Goal: Find specific page/section: Find specific page/section

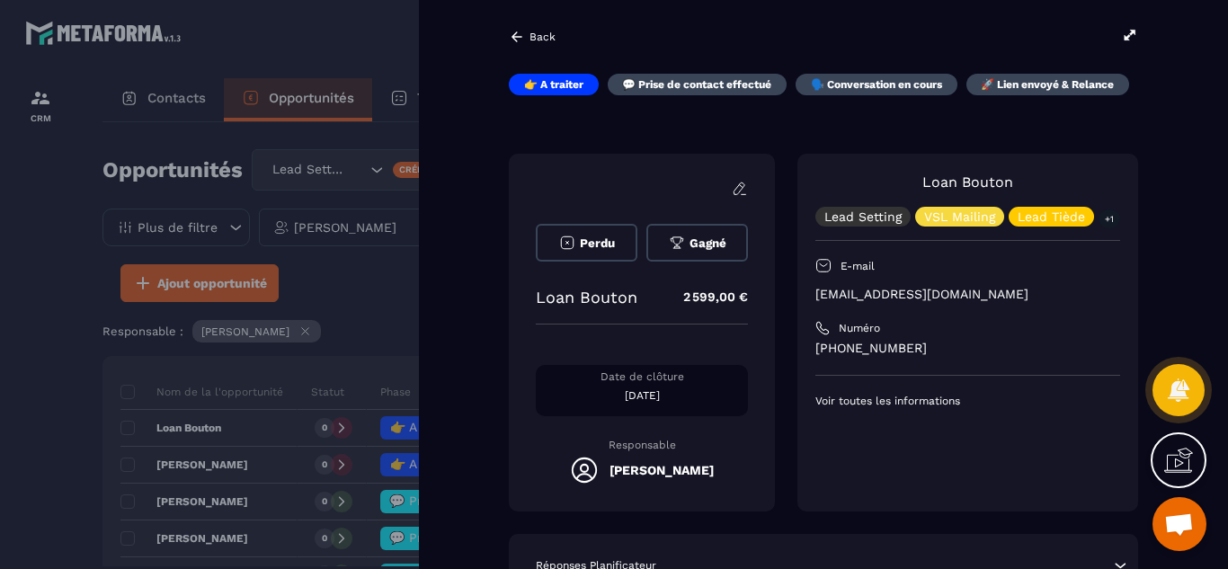
click at [44, 402] on div at bounding box center [614, 284] width 1228 height 569
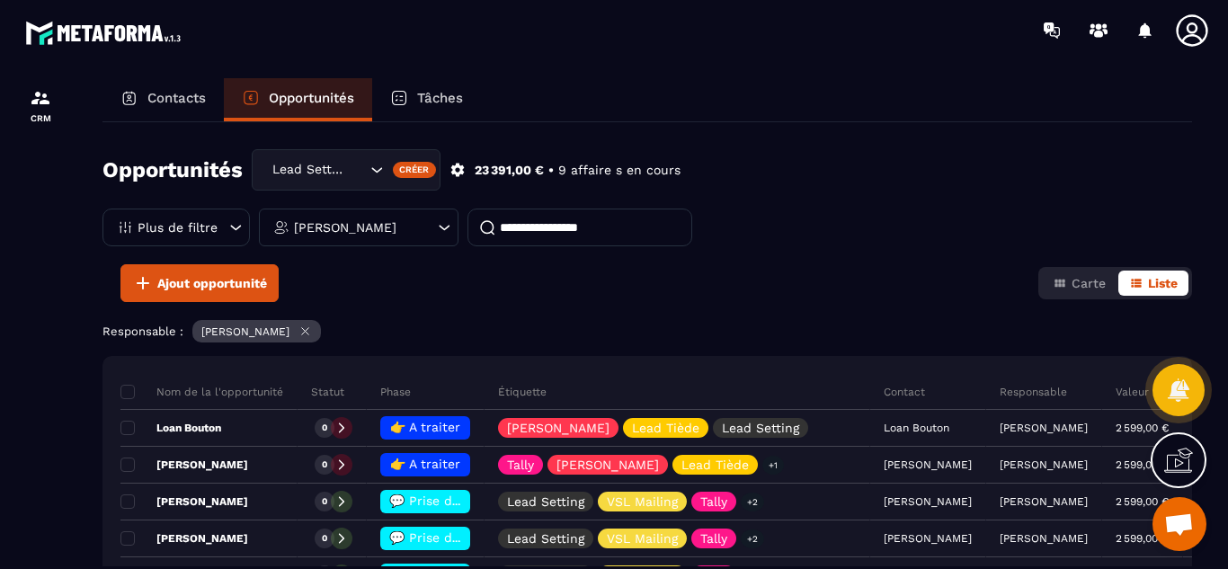
click at [55, 417] on div at bounding box center [40, 340] width 81 height 560
click at [616, 283] on div "Ajout opportunité Carte Liste" at bounding box center [648, 283] width 1090 height 38
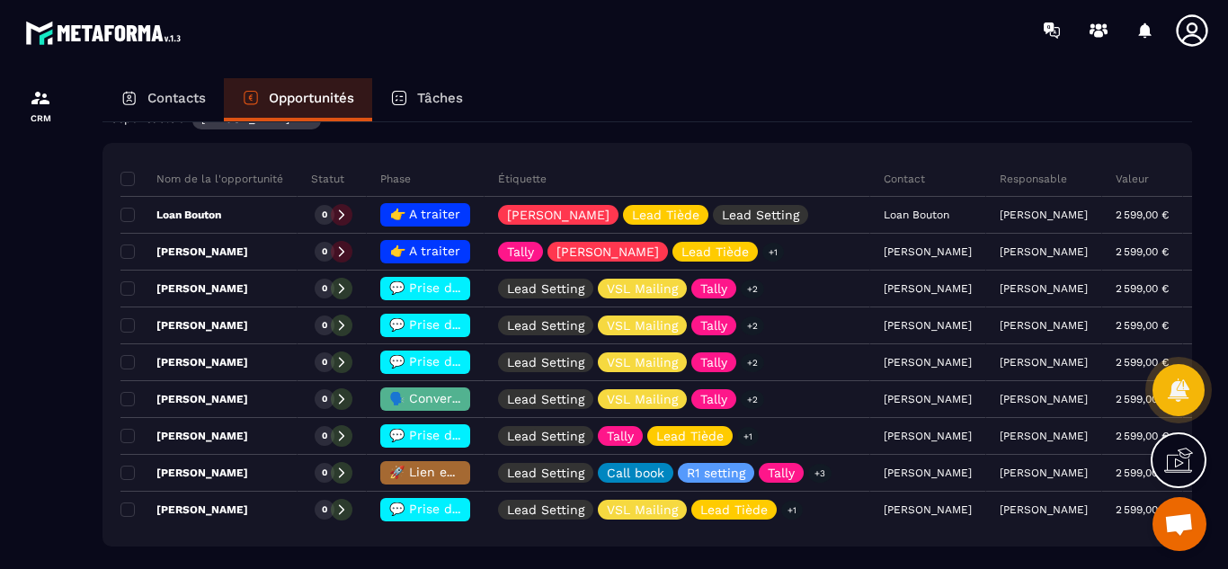
scroll to position [216, 0]
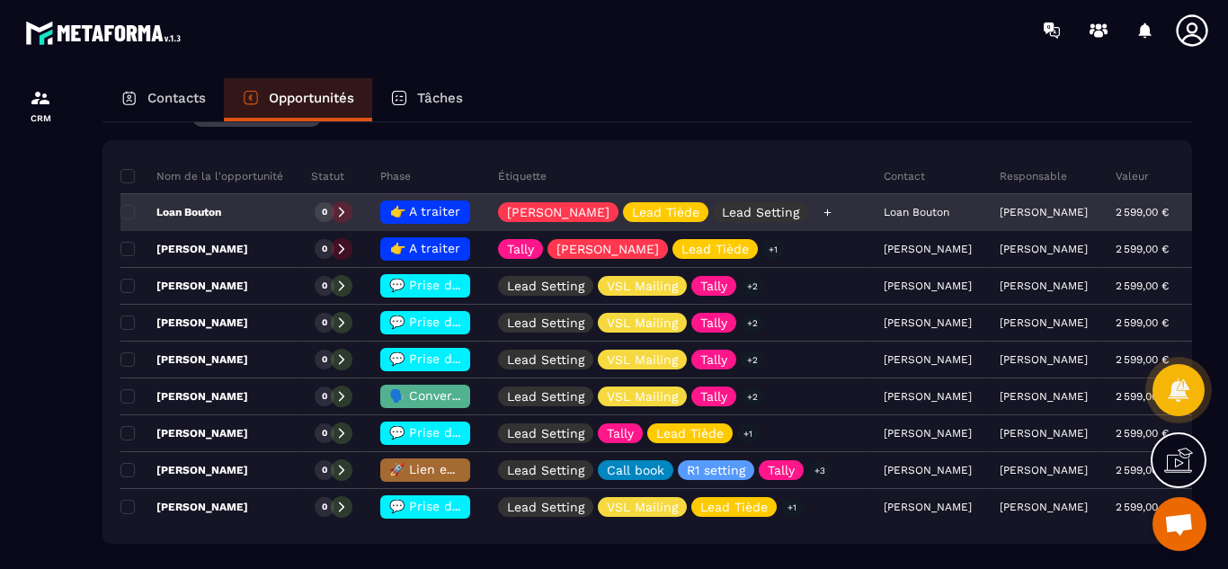
click at [822, 210] on icon at bounding box center [828, 213] width 12 height 12
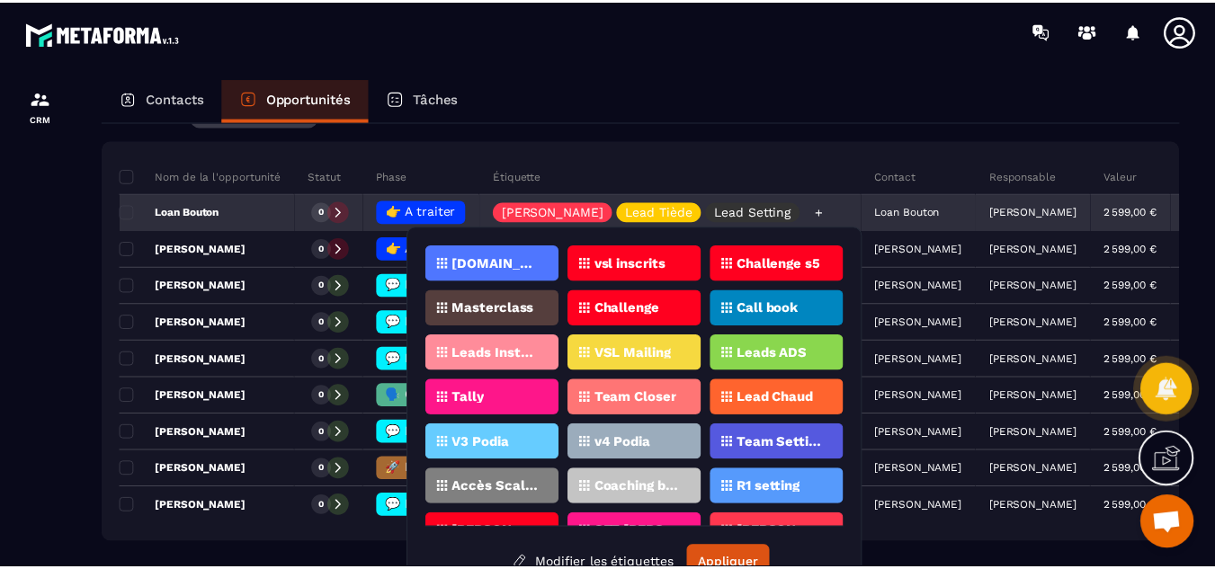
scroll to position [31, 0]
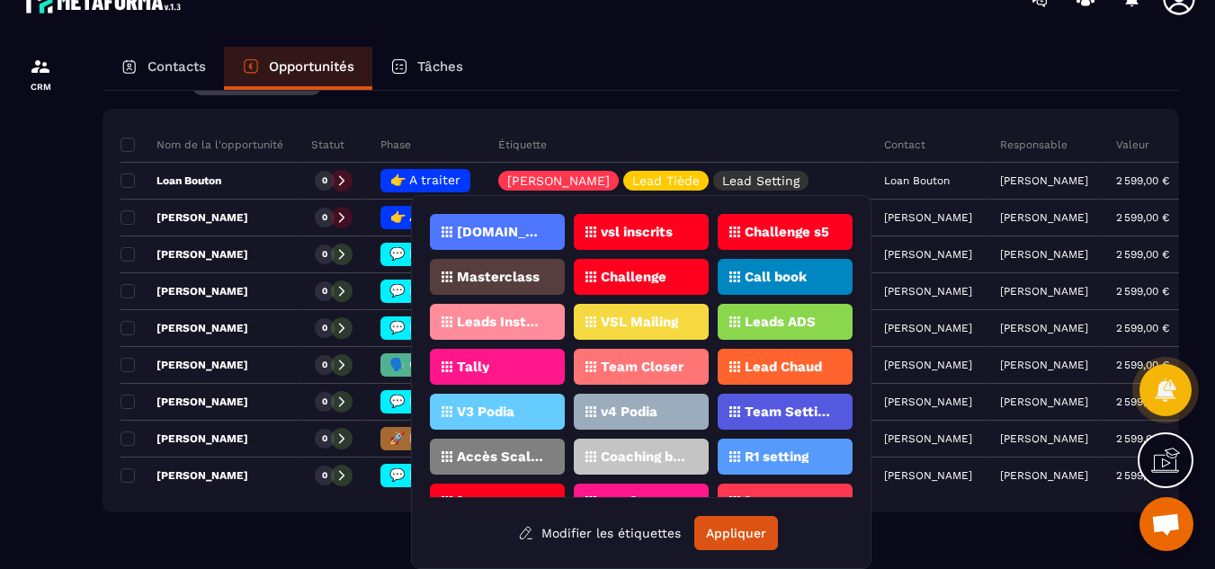
click at [755, 100] on div "Opportunités Lead Setting Créer 23 391,00 € • 9 affaire s en cours Plus de filt…" at bounding box center [641, 313] width 1076 height 444
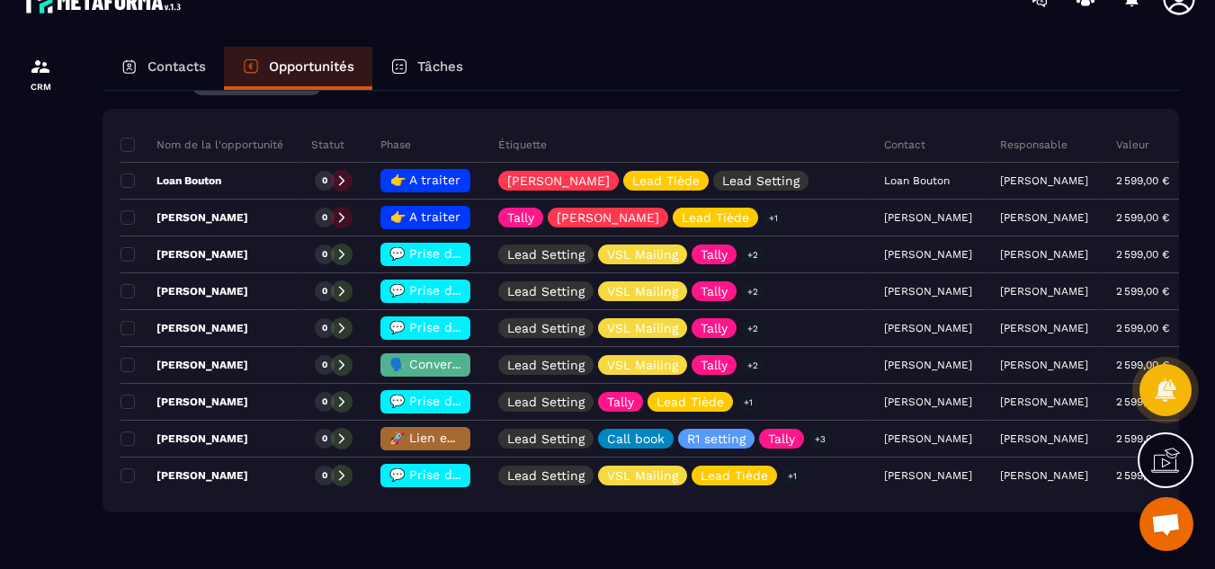
scroll to position [0, 0]
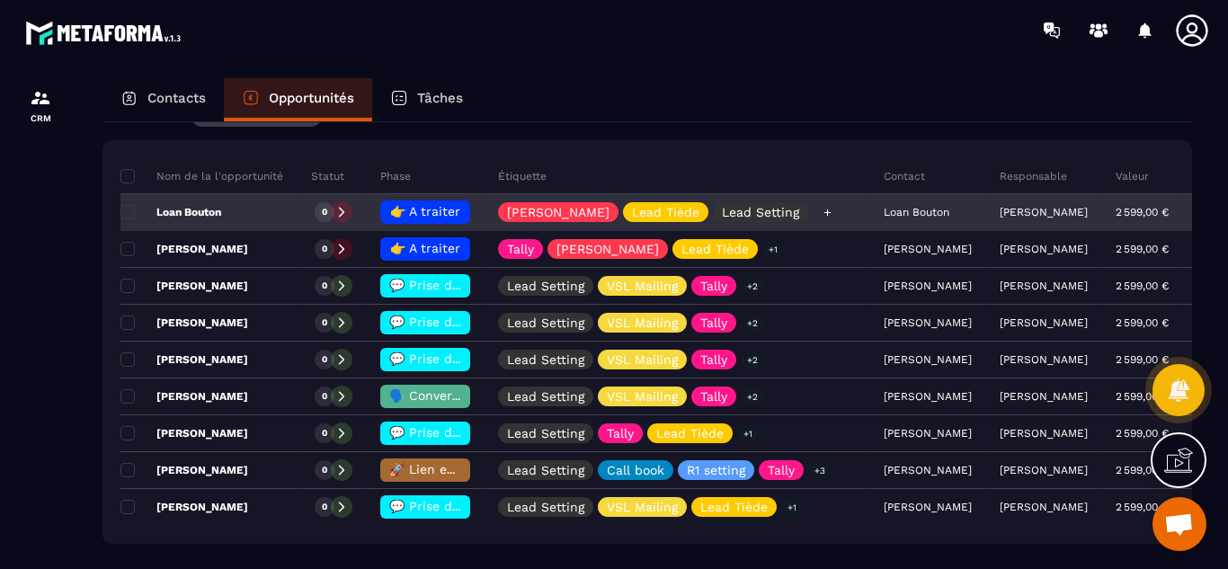
click at [822, 210] on icon at bounding box center [828, 213] width 12 height 12
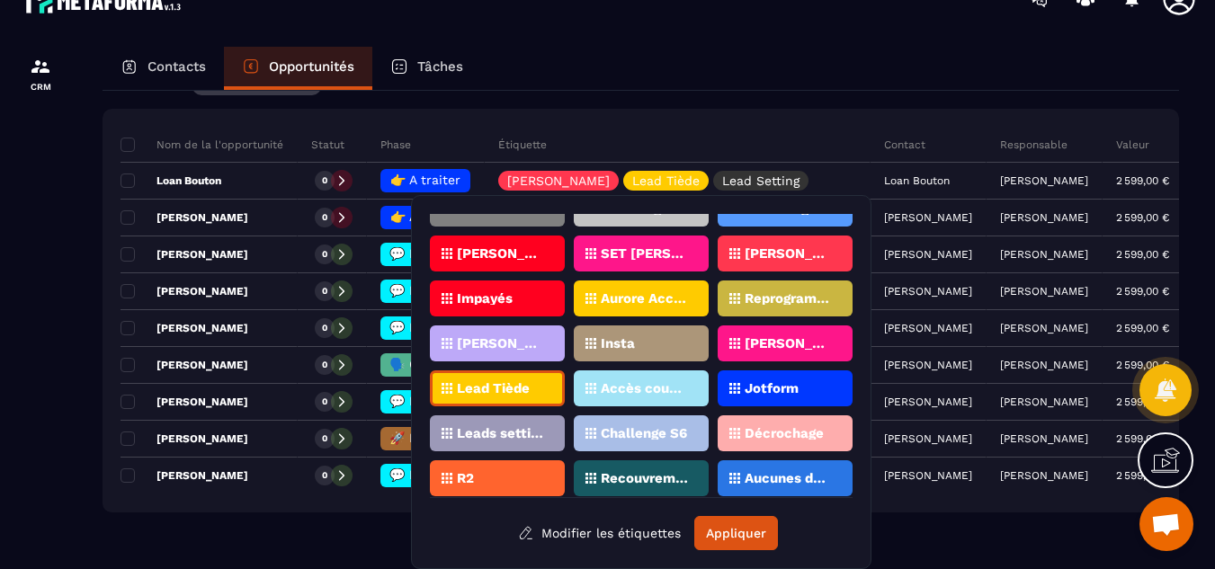
scroll to position [495, 0]
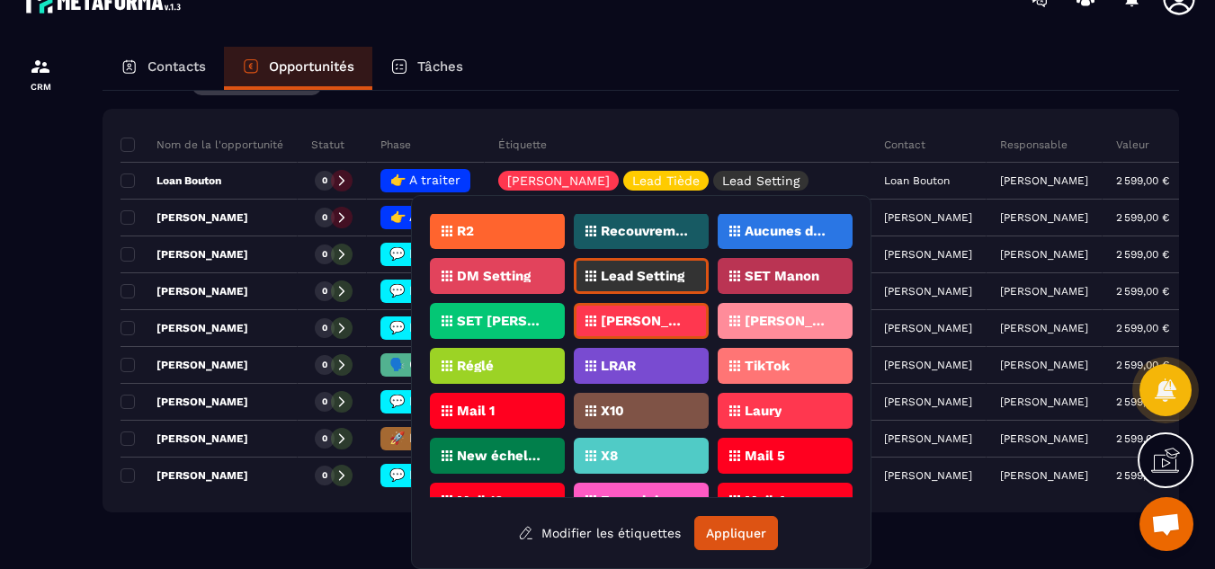
click at [636, 272] on p "Lead Setting" at bounding box center [643, 276] width 84 height 13
click at [742, 527] on button "Appliquer" at bounding box center [736, 533] width 84 height 34
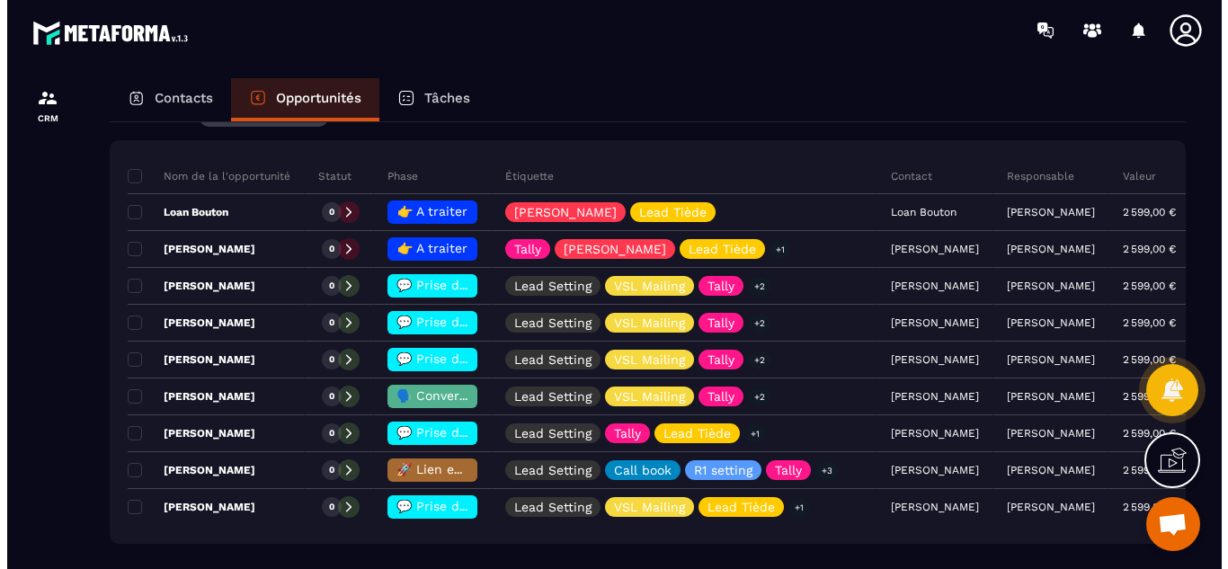
scroll to position [0, 0]
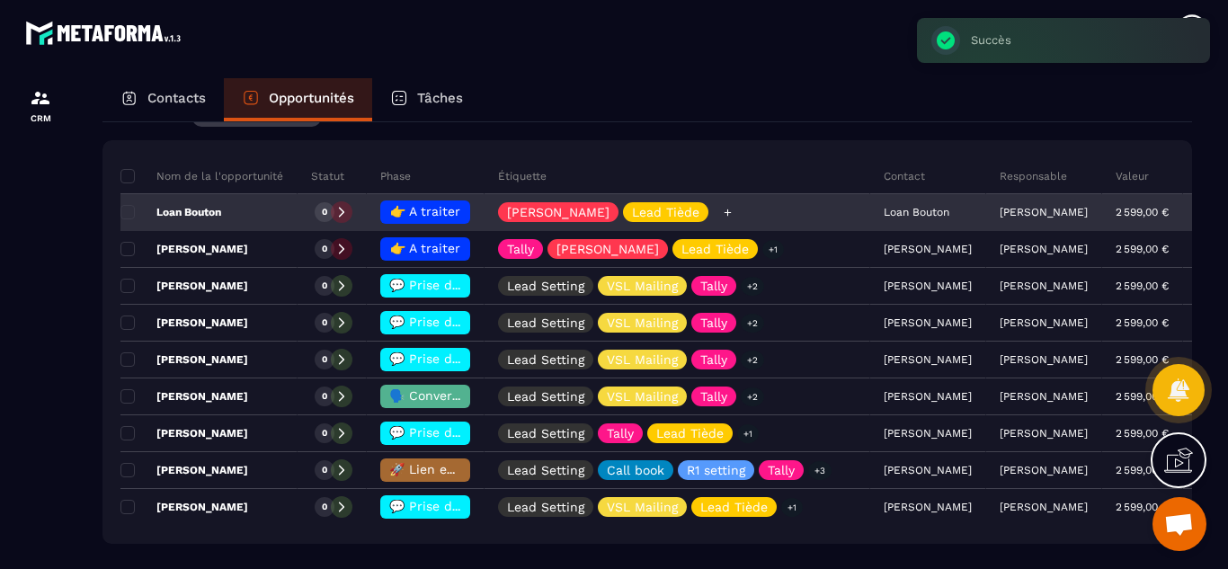
click at [722, 211] on icon at bounding box center [728, 213] width 12 height 12
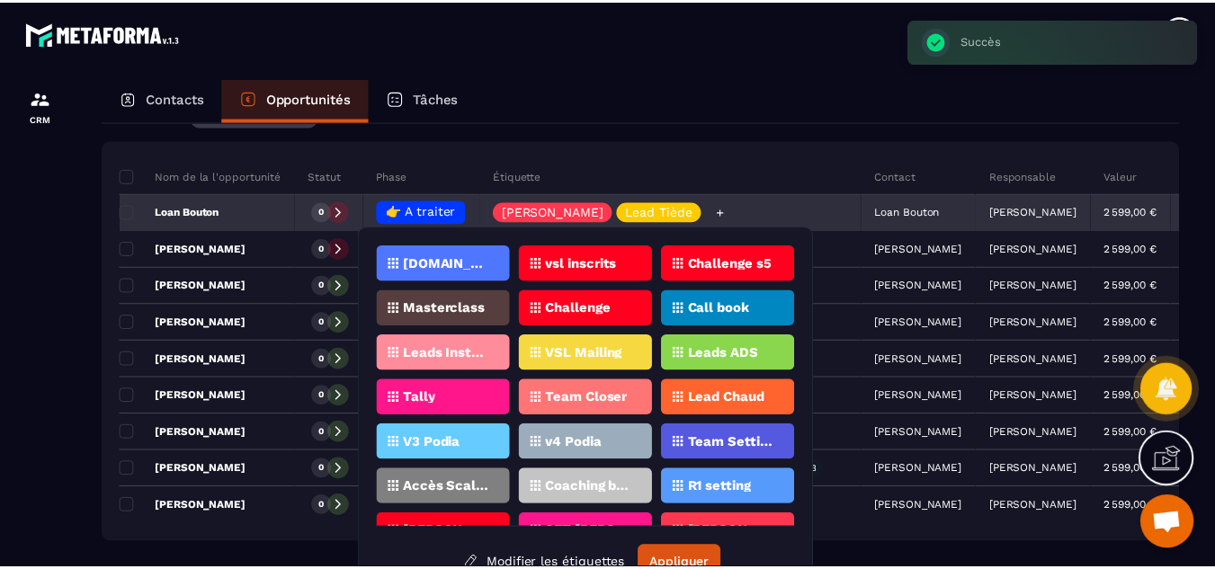
scroll to position [31, 0]
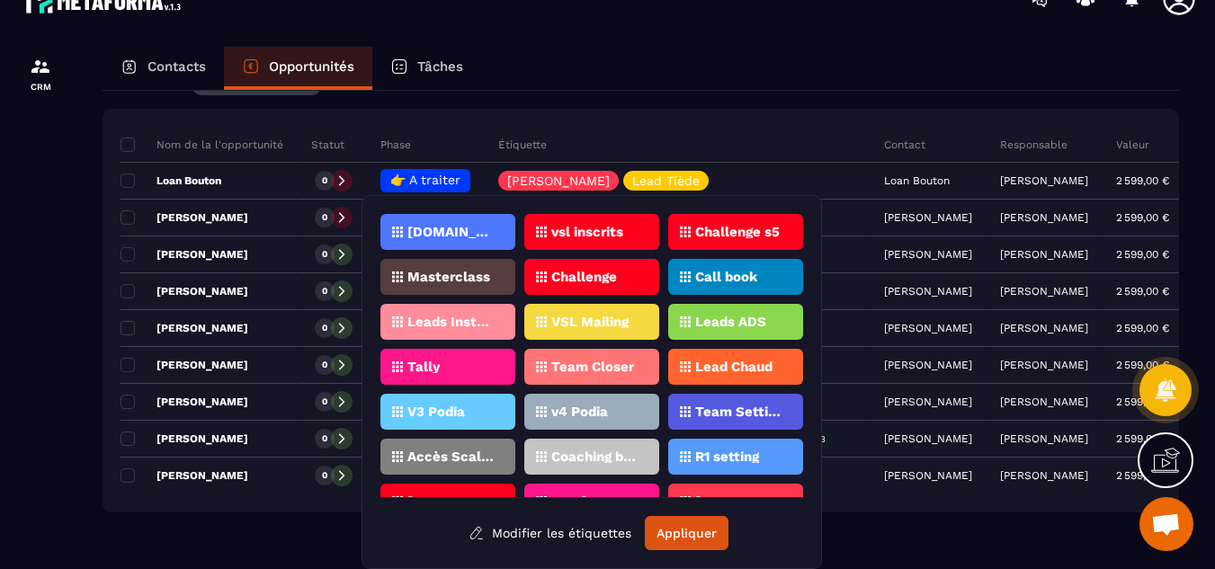
click at [719, 406] on p "Team Setting" at bounding box center [738, 412] width 87 height 13
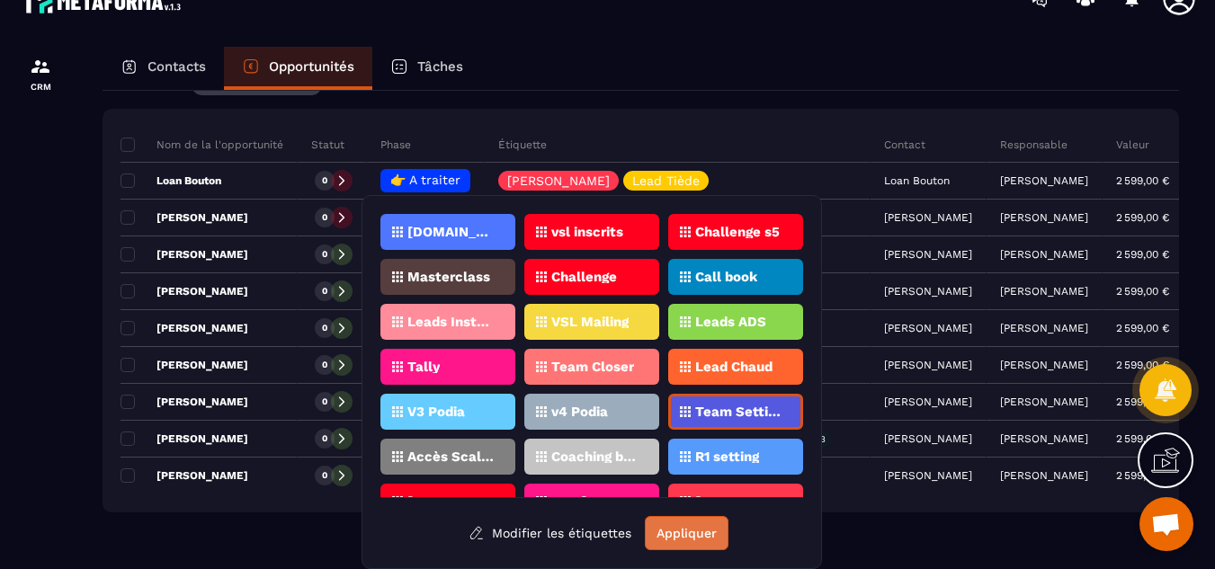
click at [678, 532] on button "Appliquer" at bounding box center [687, 533] width 84 height 34
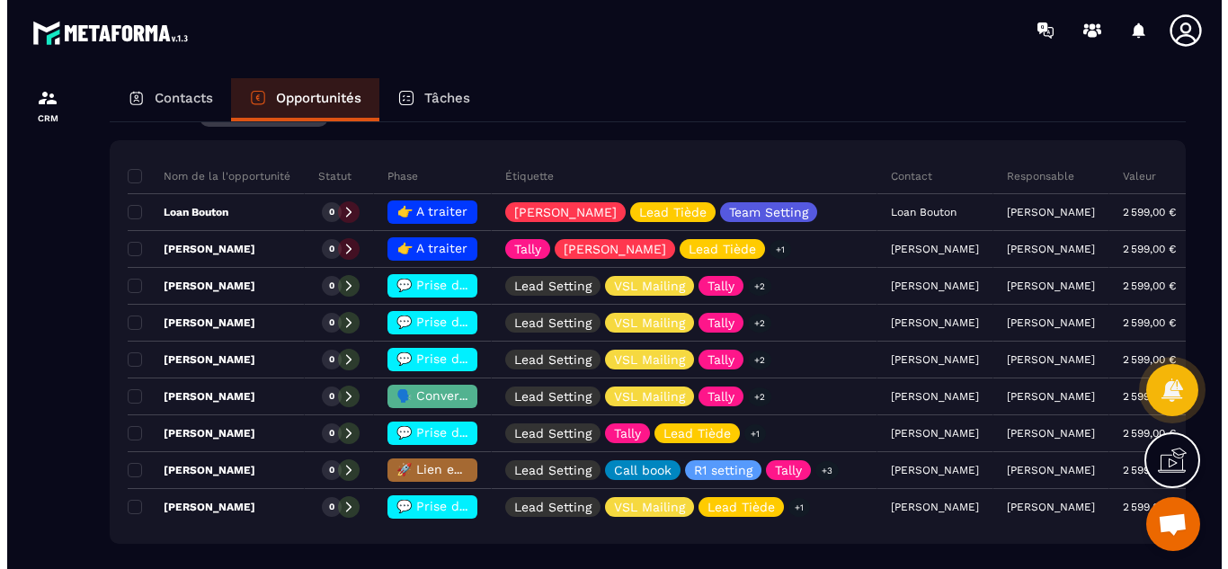
scroll to position [0, 0]
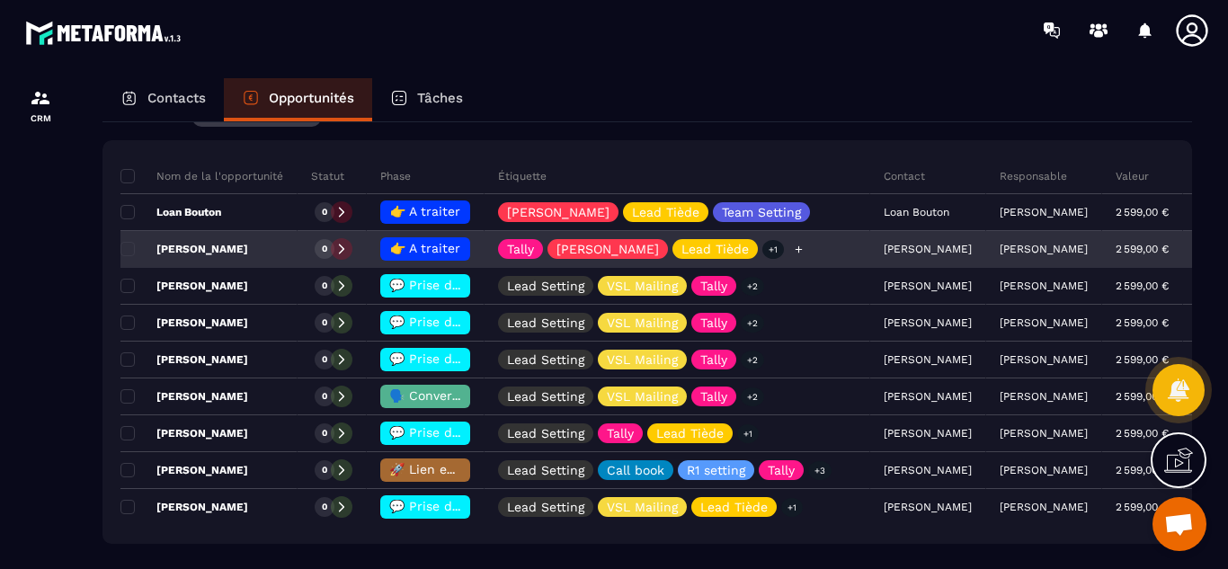
click at [793, 246] on icon at bounding box center [799, 250] width 12 height 12
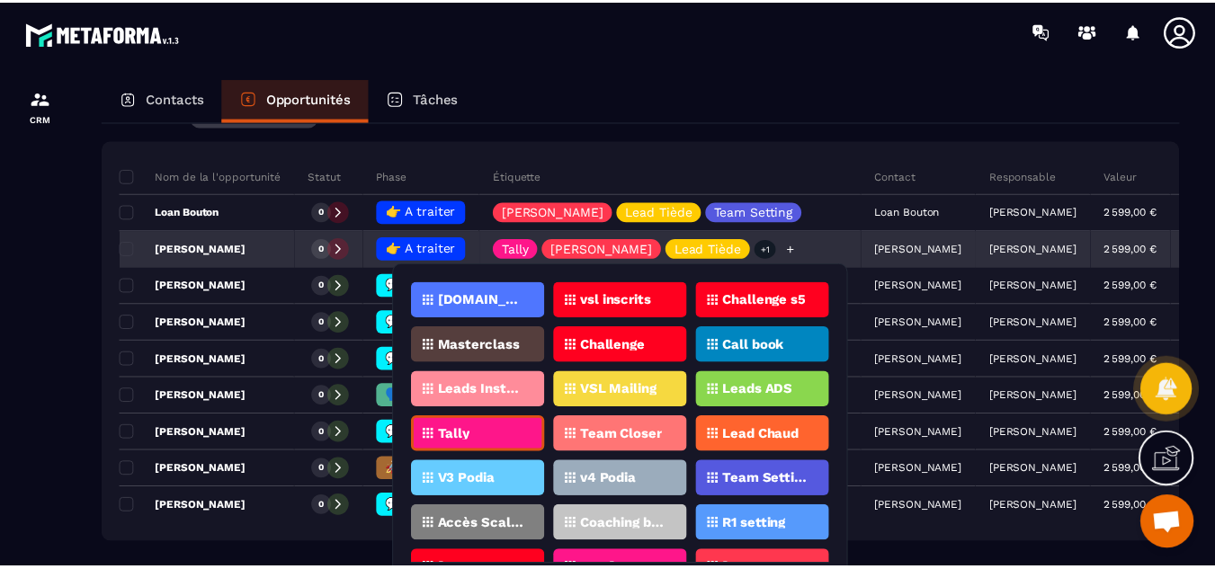
scroll to position [68, 0]
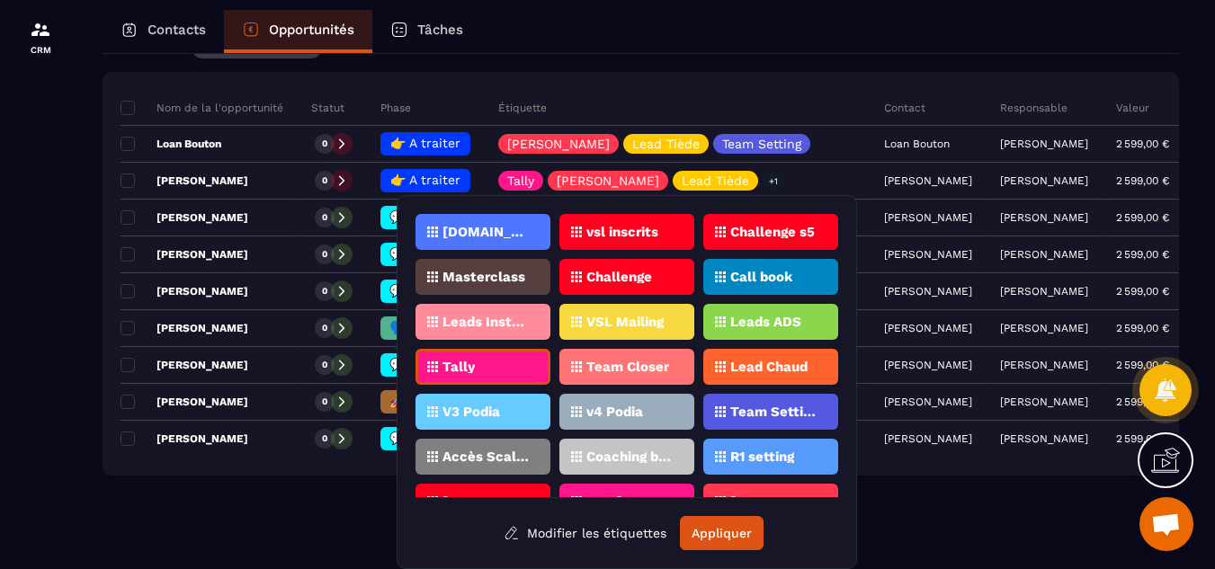
click at [763, 409] on p "Team Setting" at bounding box center [773, 412] width 87 height 13
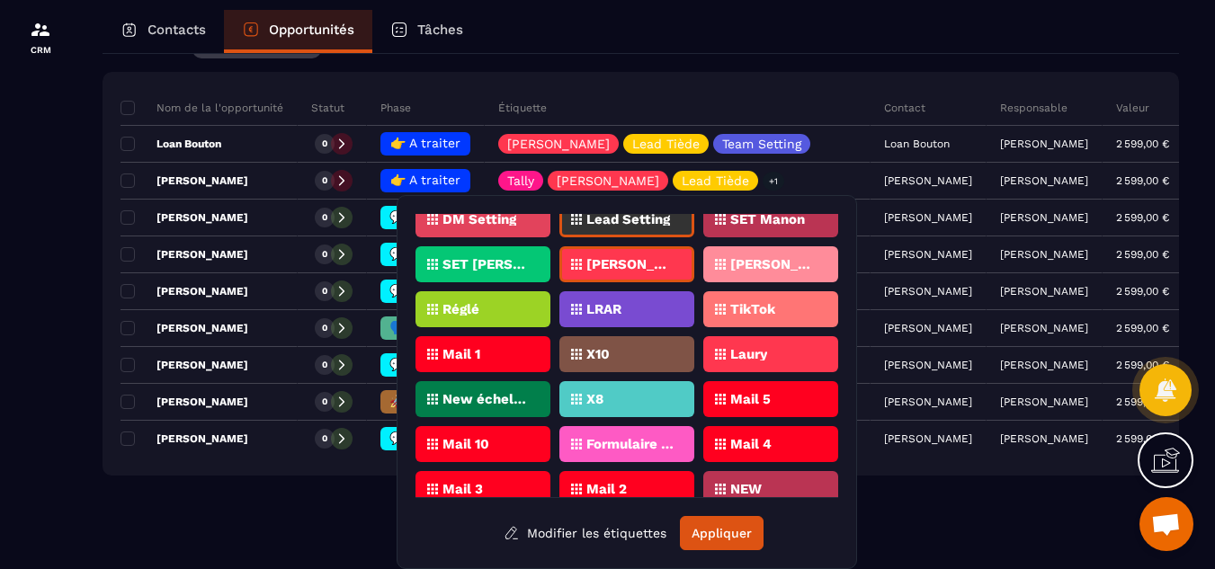
scroll to position [548, 0]
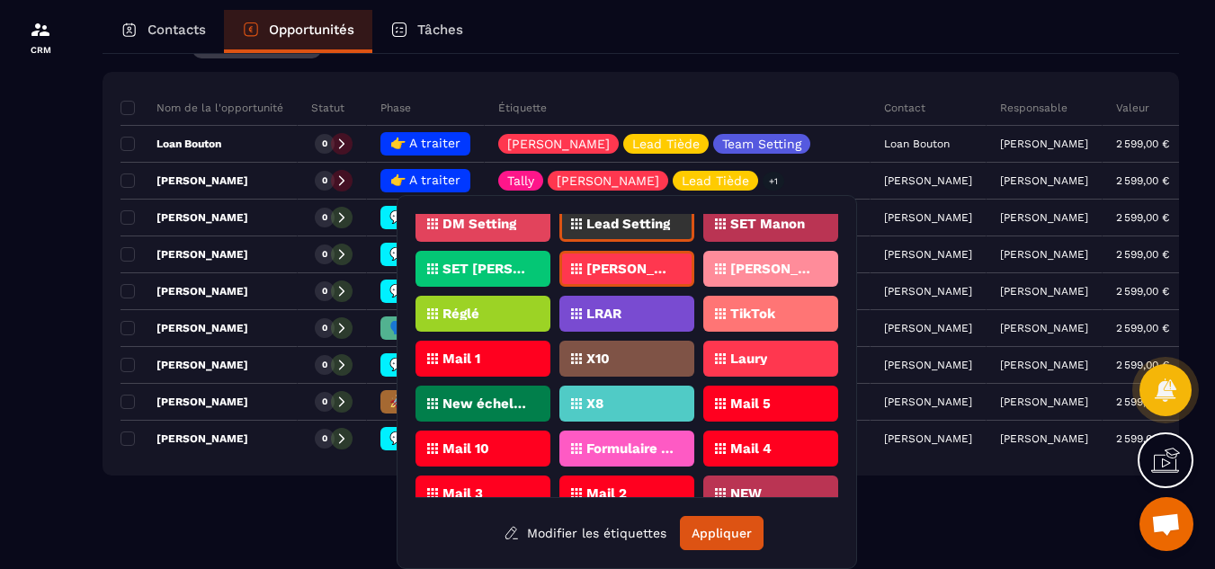
click at [656, 227] on p "Lead Setting" at bounding box center [628, 224] width 84 height 13
click at [727, 528] on button "Appliquer" at bounding box center [722, 533] width 84 height 34
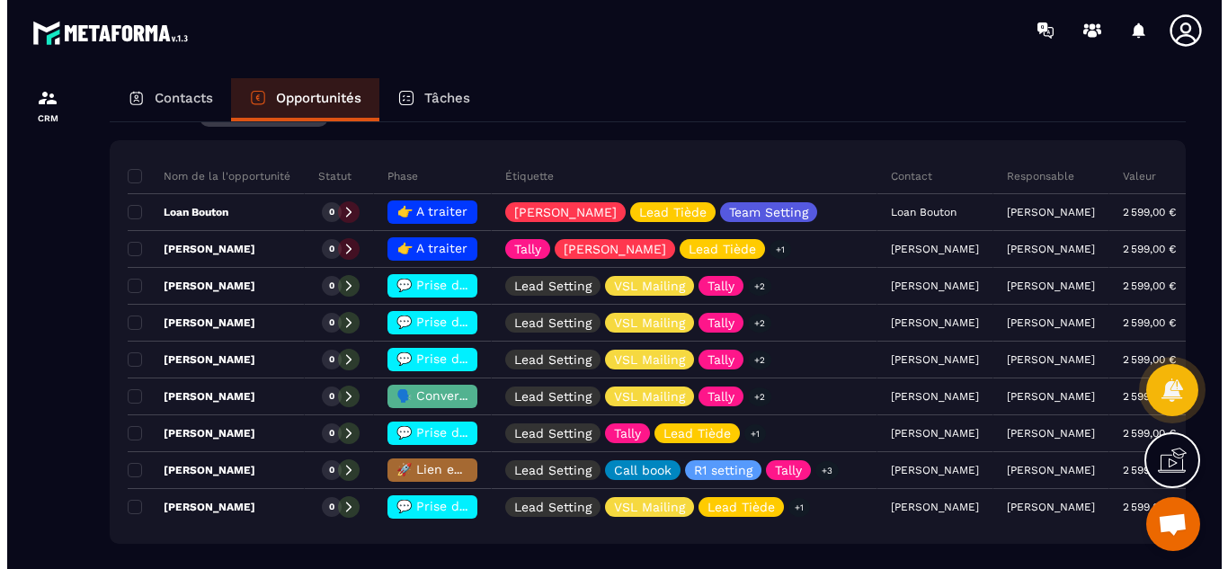
scroll to position [0, 0]
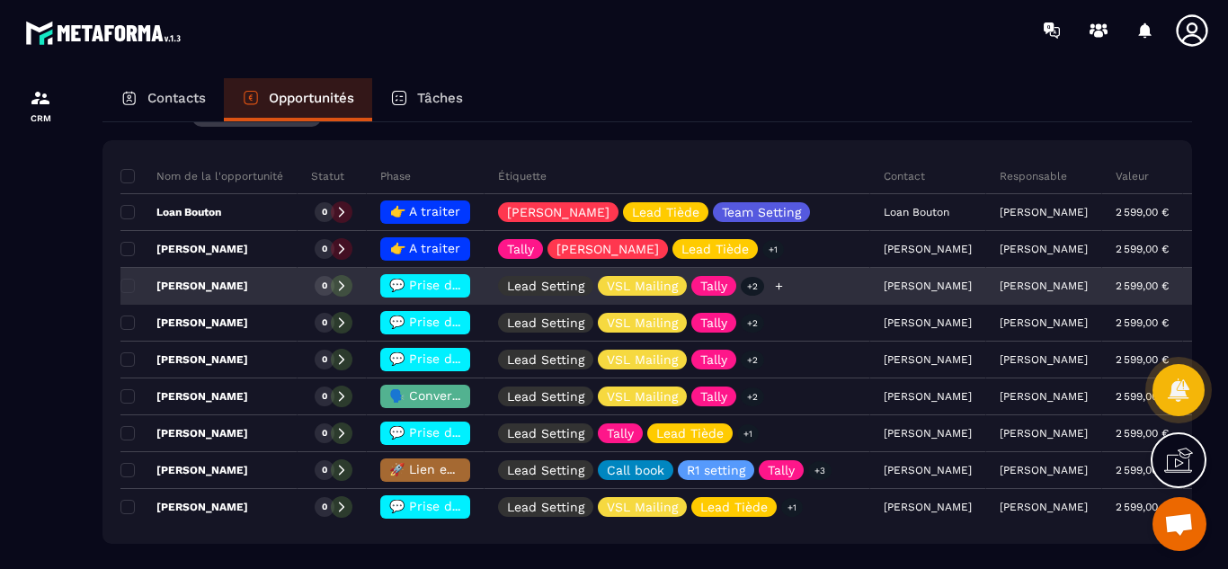
click at [777, 286] on icon at bounding box center [778, 285] width 7 height 7
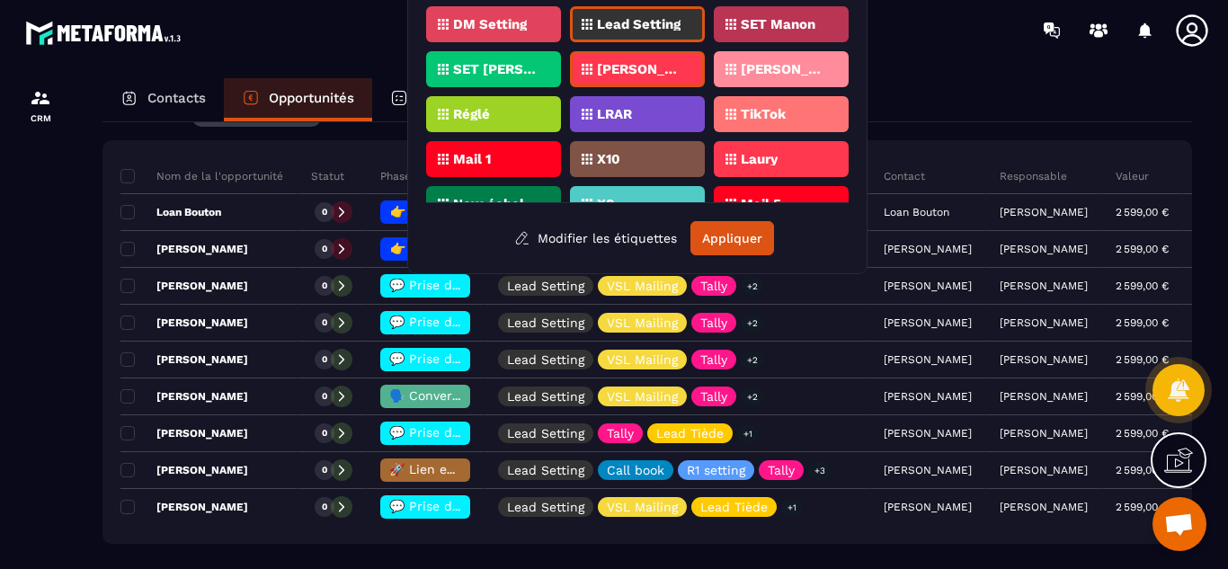
scroll to position [432, 0]
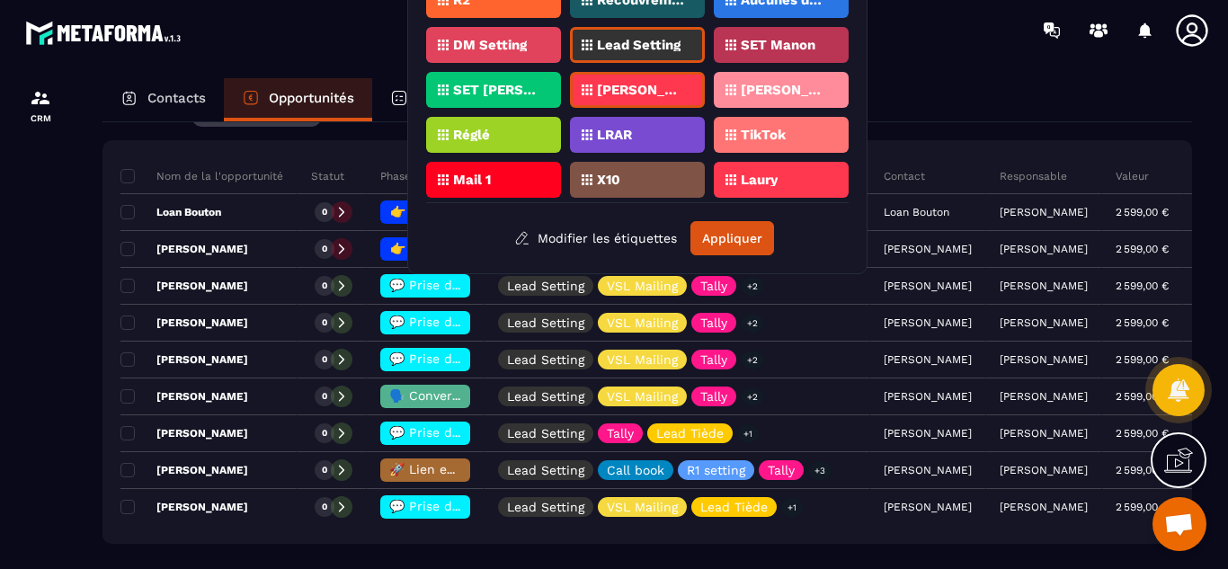
click at [643, 42] on p "Lead Setting" at bounding box center [639, 45] width 84 height 13
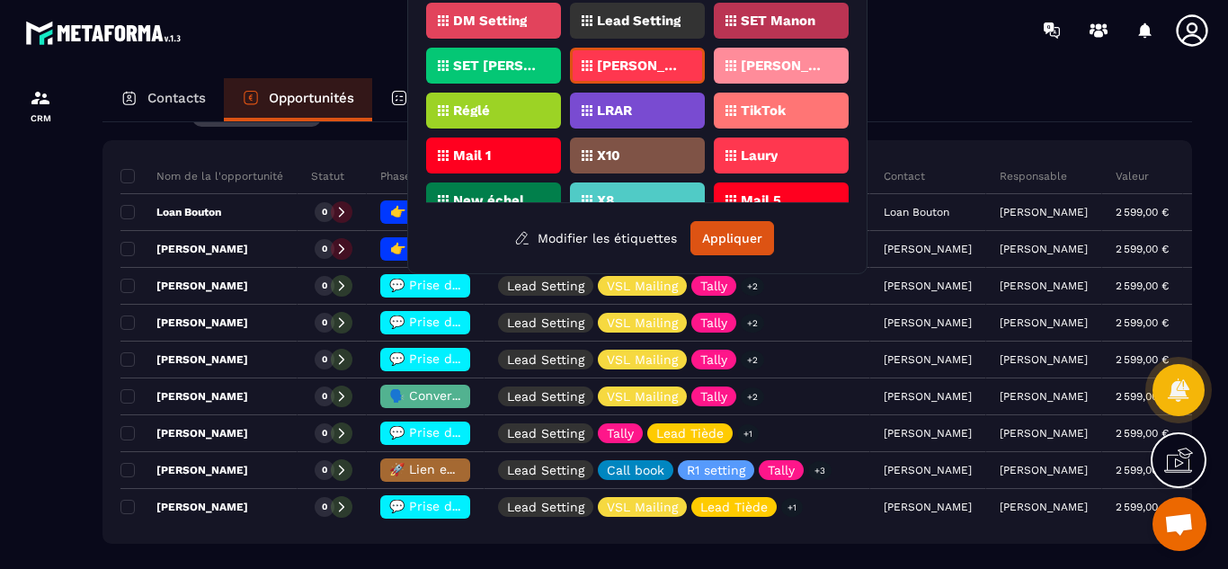
scroll to position [444, 0]
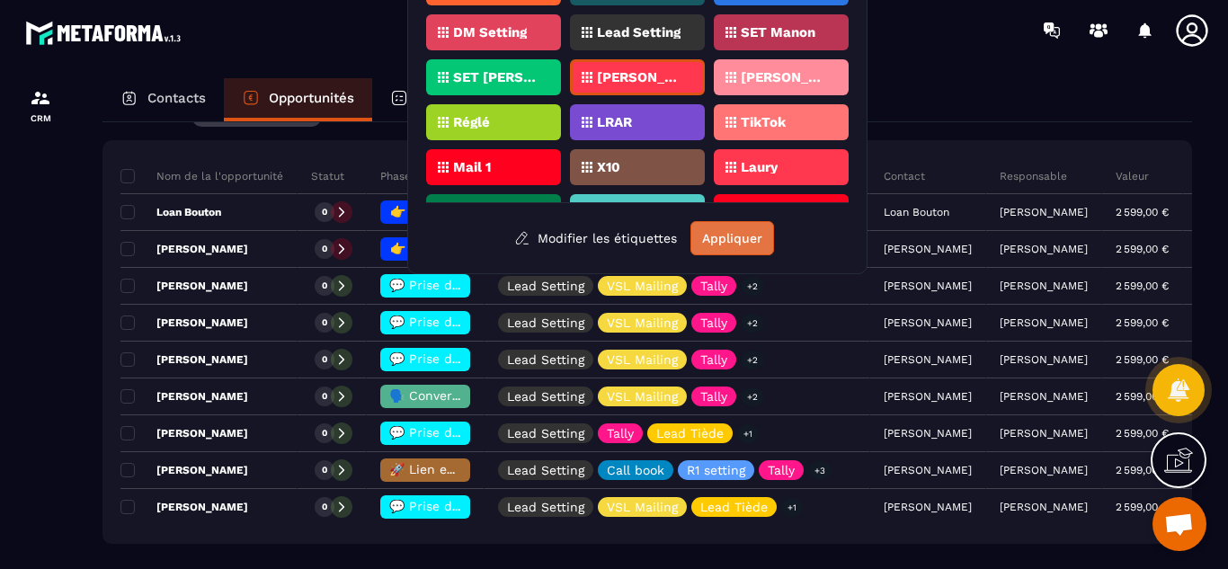
click at [738, 230] on button "Appliquer" at bounding box center [733, 238] width 84 height 34
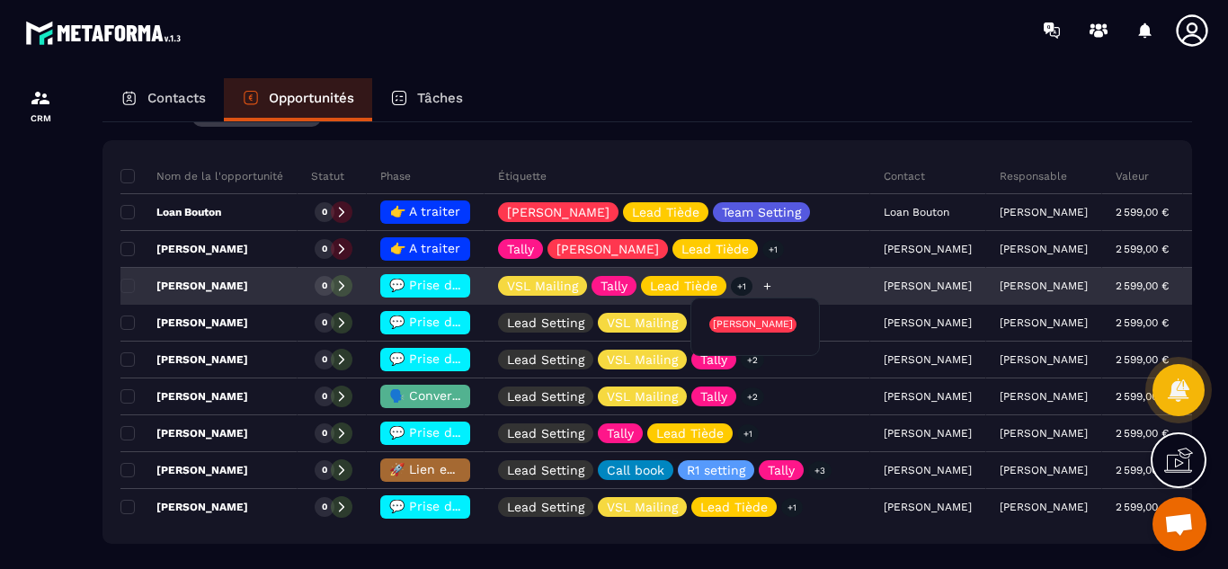
click at [739, 286] on p "+1" at bounding box center [742, 286] width 22 height 19
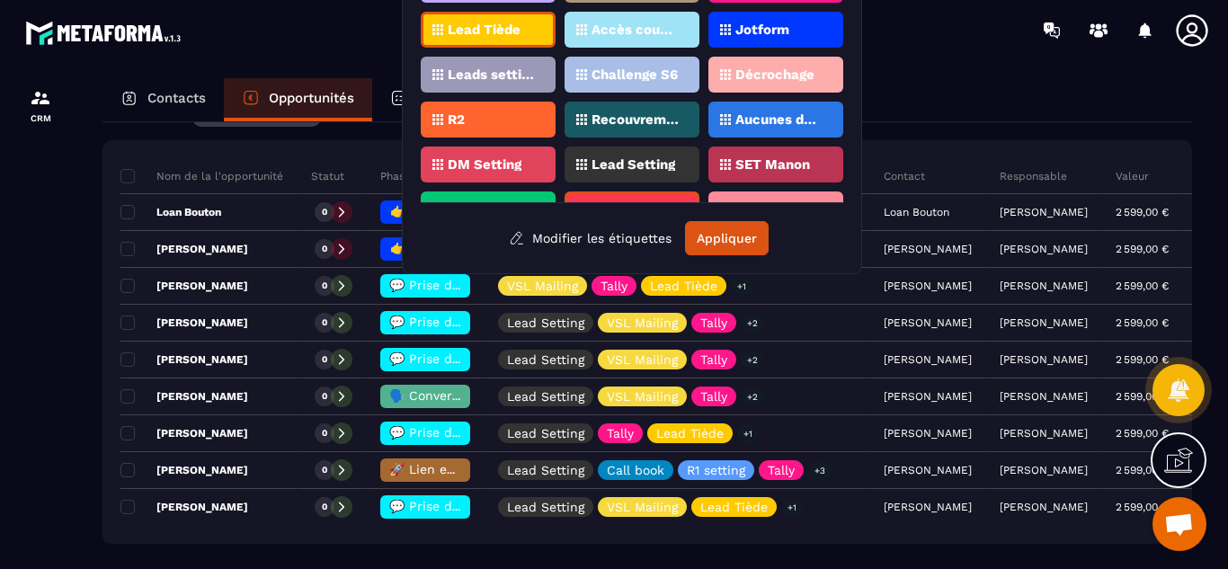
scroll to position [286, 0]
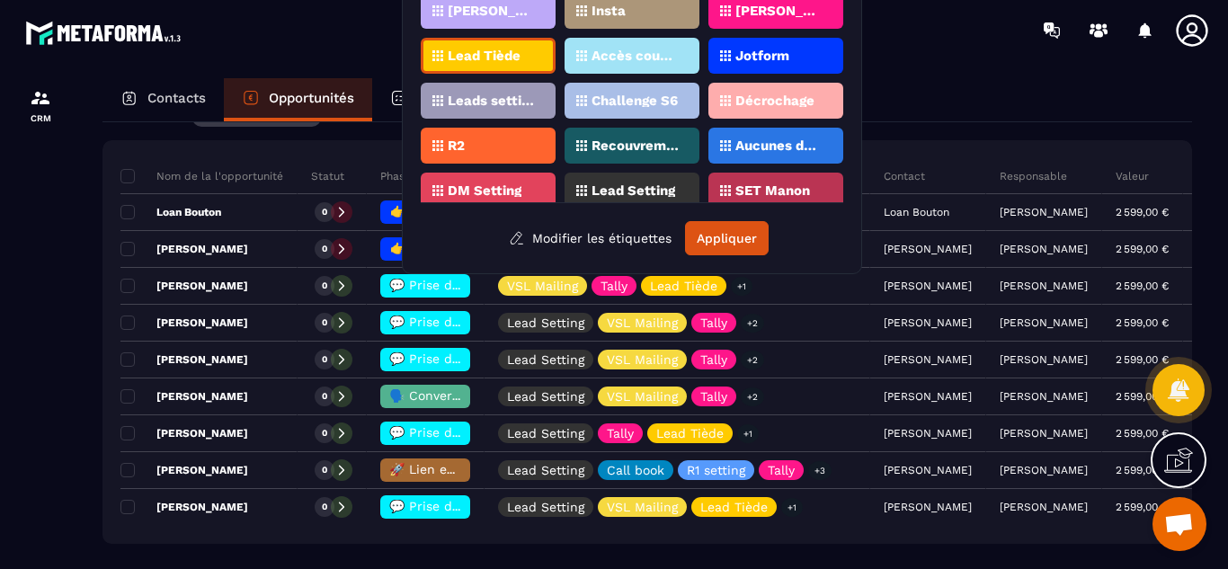
click at [513, 54] on p "Lead Tiède" at bounding box center [484, 55] width 73 height 13
click at [742, 224] on button "Appliquer" at bounding box center [727, 238] width 84 height 34
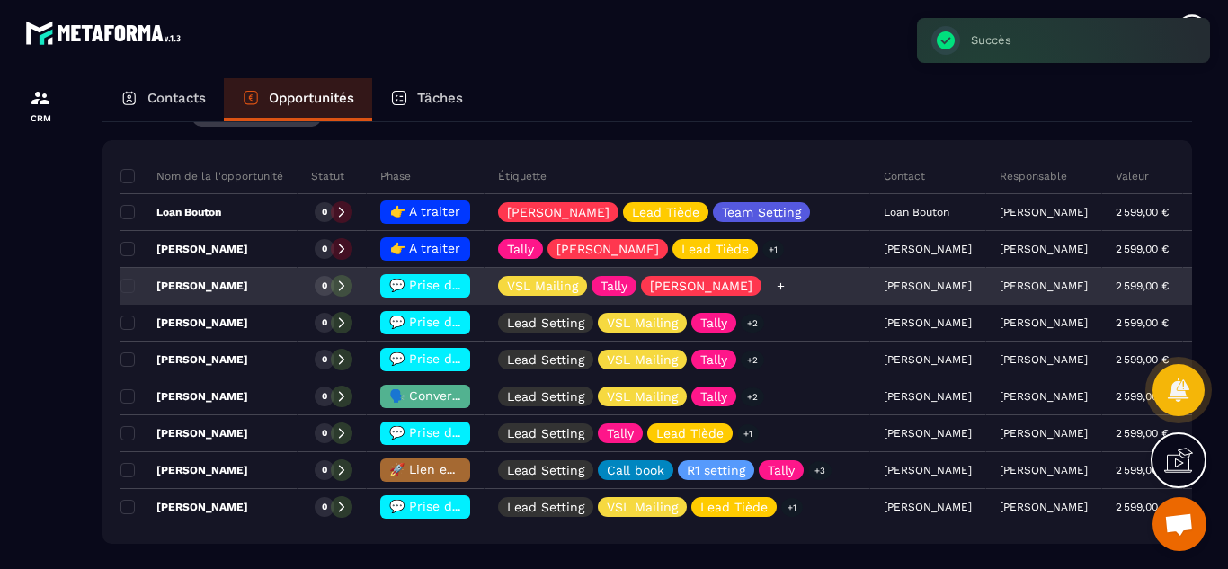
click at [775, 281] on icon at bounding box center [781, 287] width 12 height 12
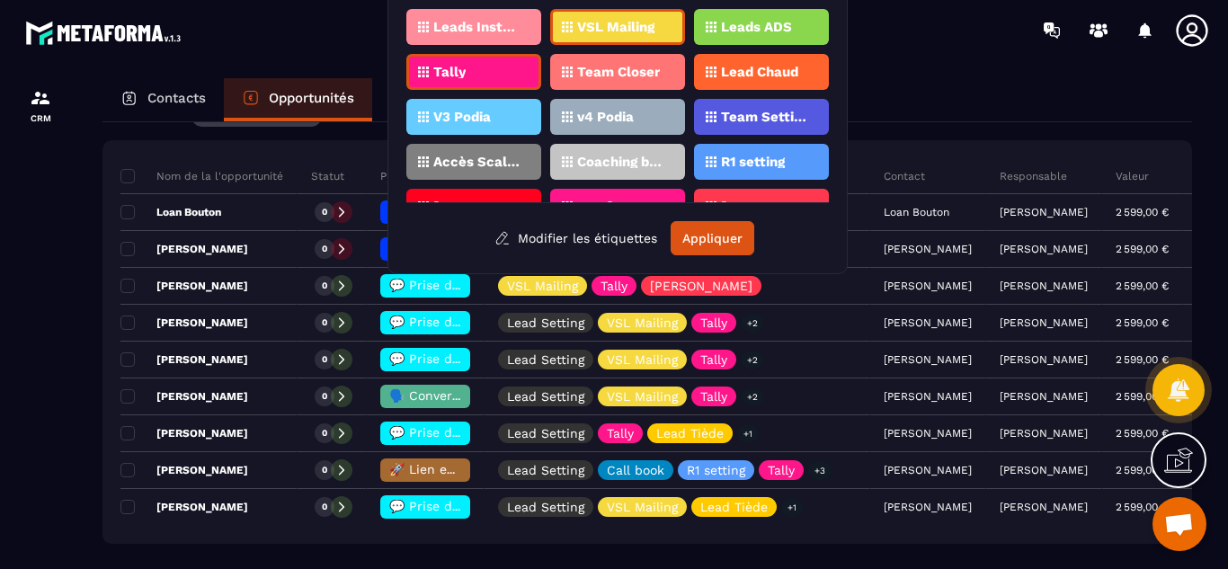
scroll to position [248, 0]
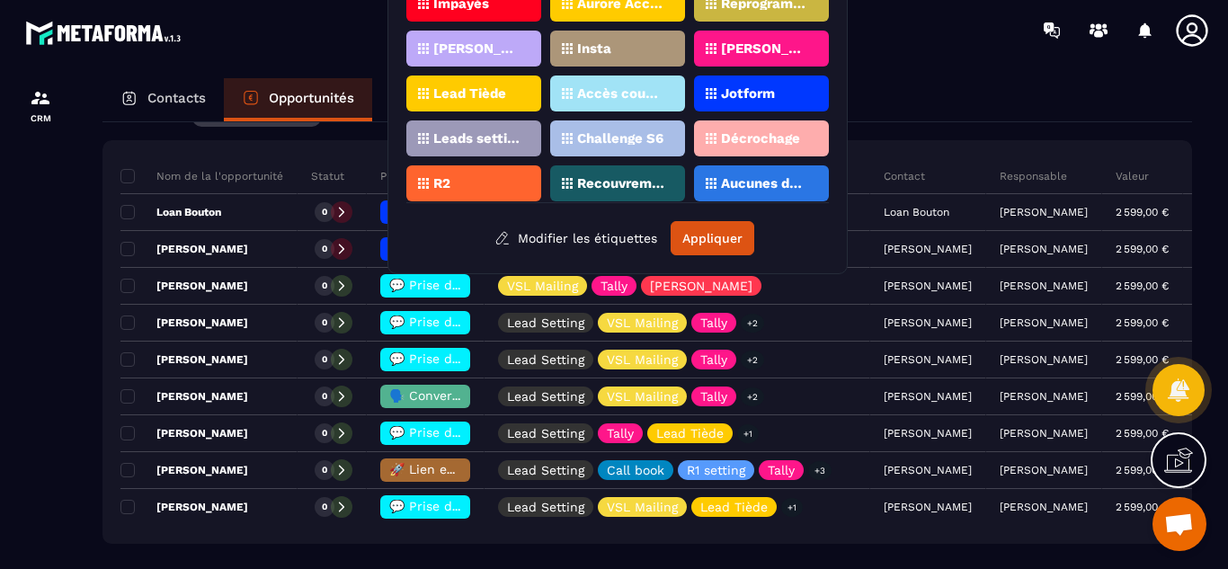
click at [490, 92] on p "Lead Tiède" at bounding box center [469, 93] width 73 height 13
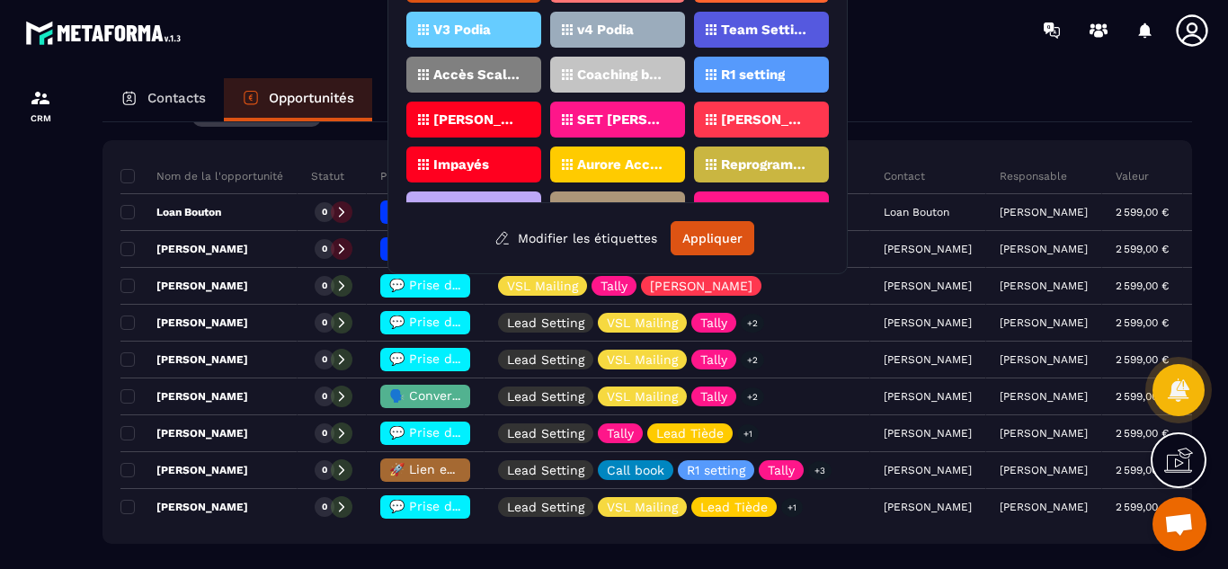
scroll to position [62, 0]
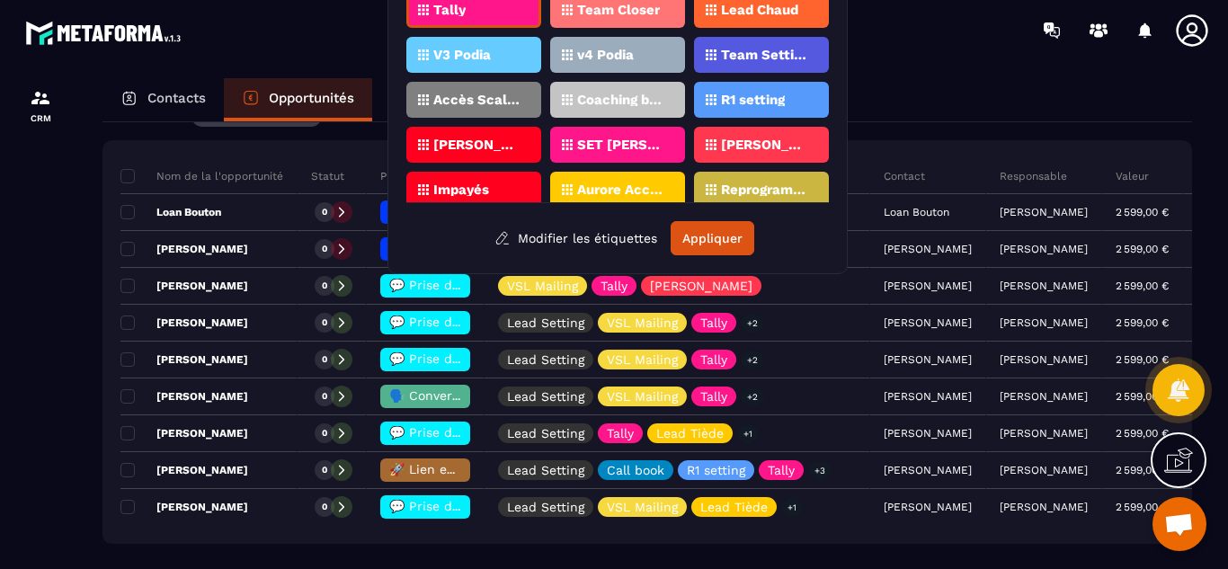
click at [750, 51] on p "Team Setting" at bounding box center [764, 55] width 87 height 13
click at [718, 242] on button "Appliquer" at bounding box center [713, 238] width 84 height 34
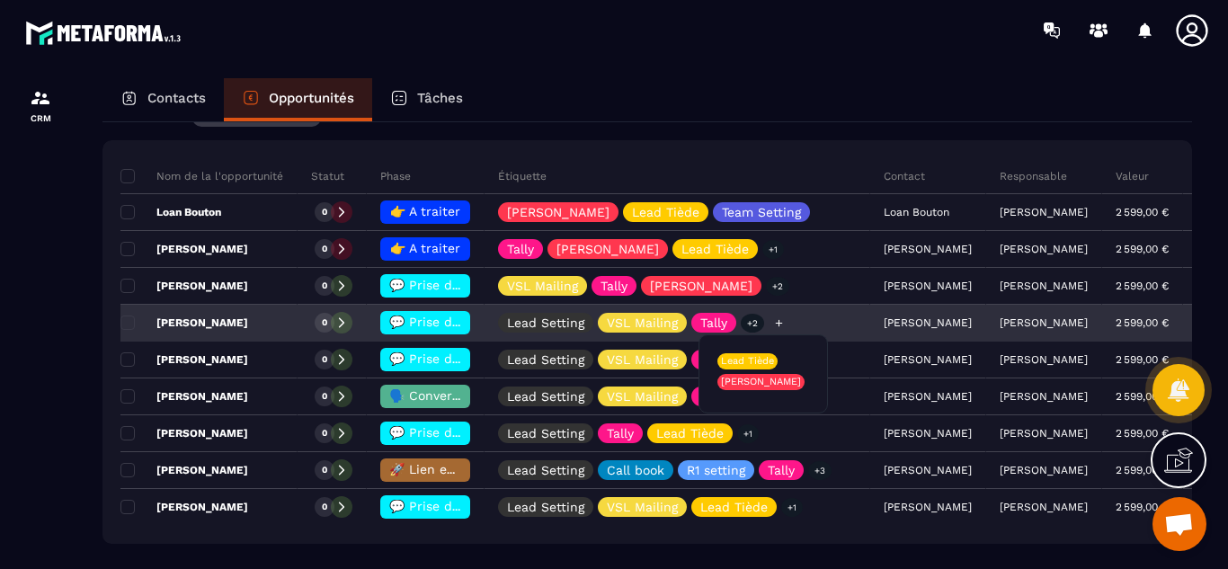
click at [775, 323] on icon at bounding box center [778, 322] width 7 height 7
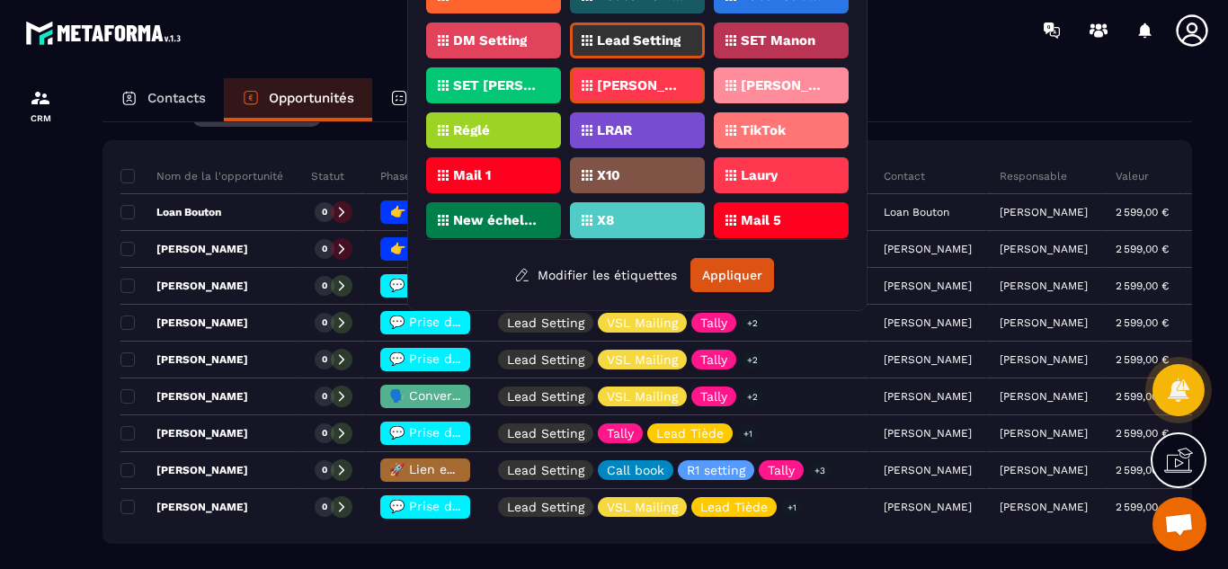
scroll to position [452, 0]
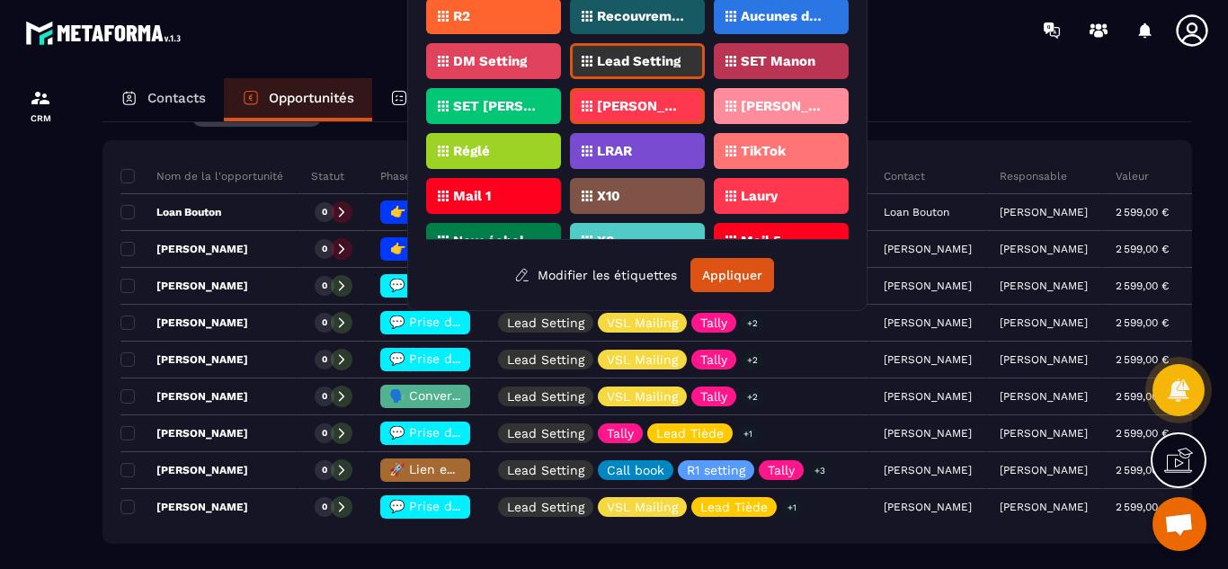
click at [639, 62] on p "Lead Setting" at bounding box center [639, 61] width 84 height 13
click at [740, 271] on button "Appliquer" at bounding box center [733, 275] width 84 height 34
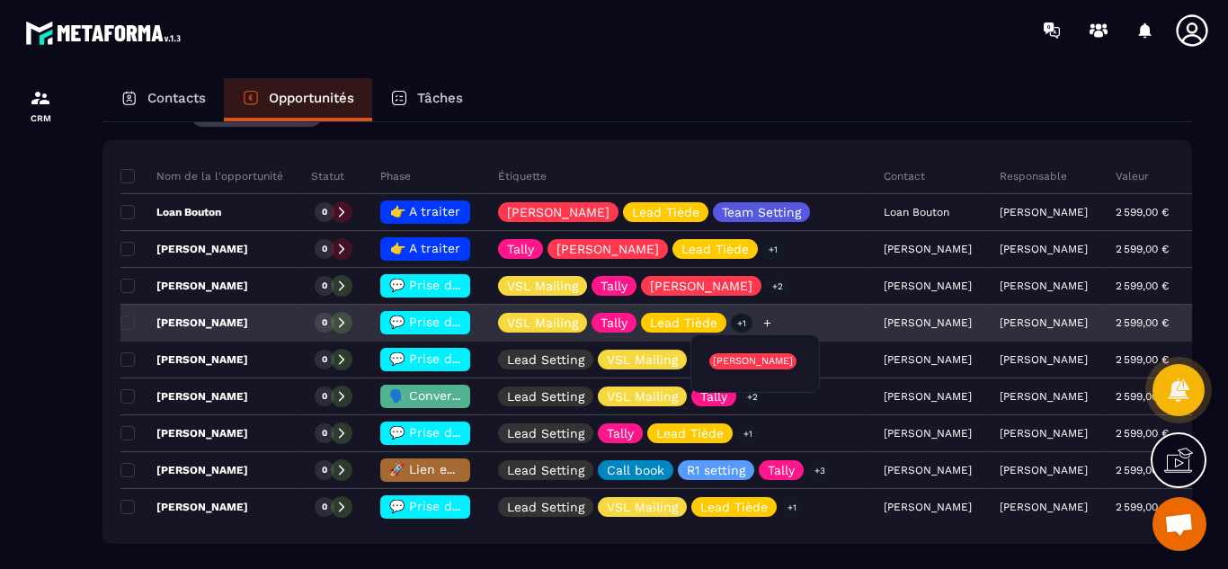
click at [742, 323] on p "+1" at bounding box center [742, 323] width 22 height 19
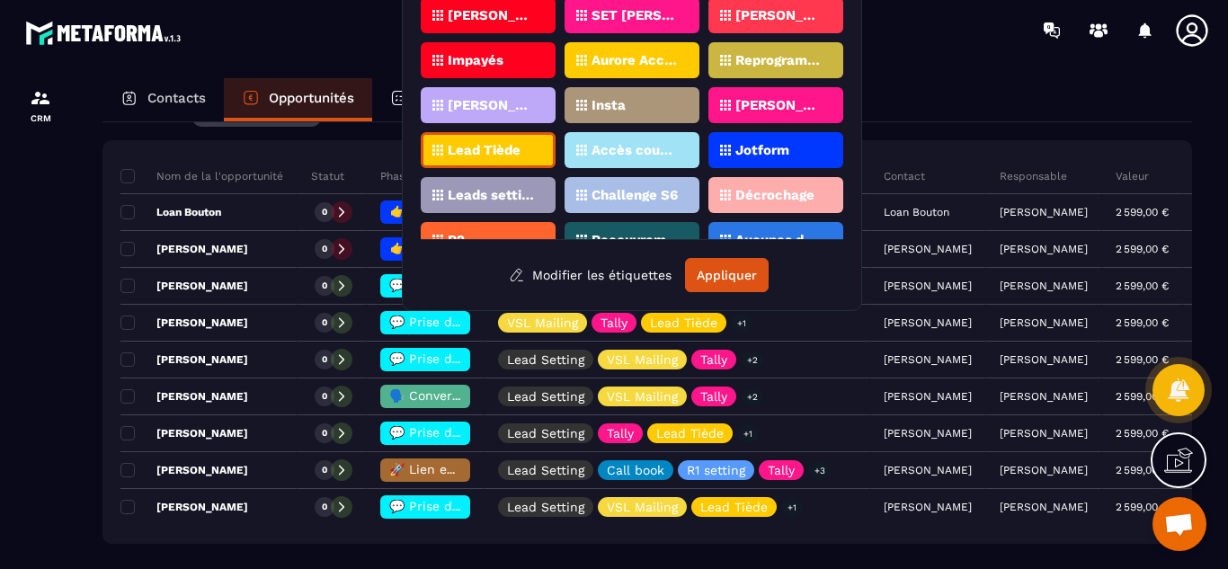
scroll to position [249, 0]
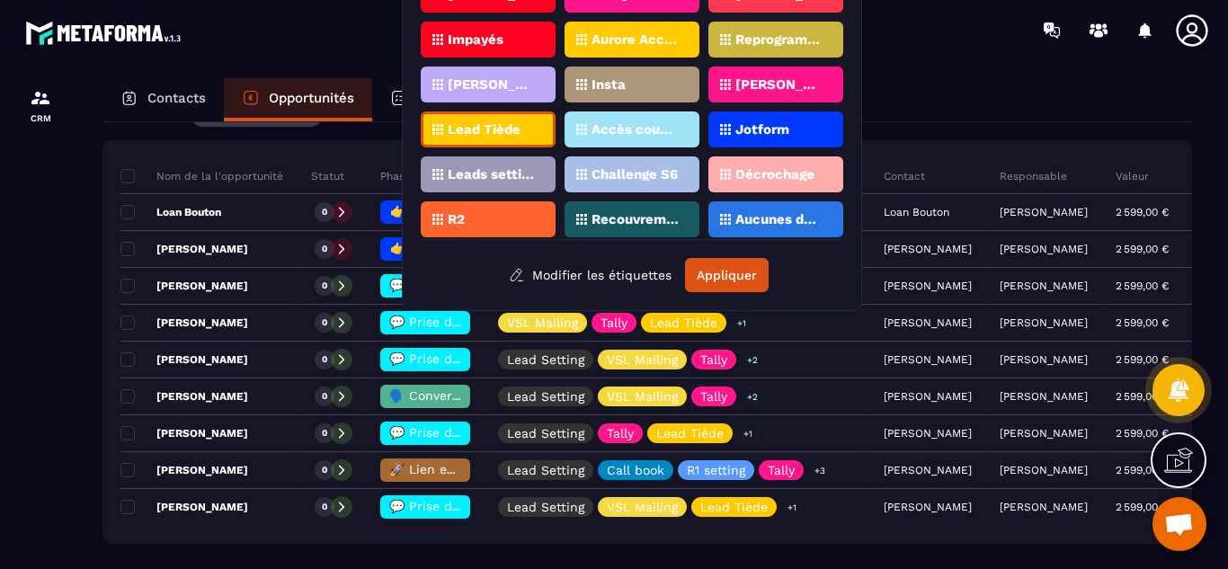
click at [463, 138] on div "Lead Tiède" at bounding box center [488, 129] width 135 height 36
click at [707, 272] on button "Appliquer" at bounding box center [727, 275] width 84 height 34
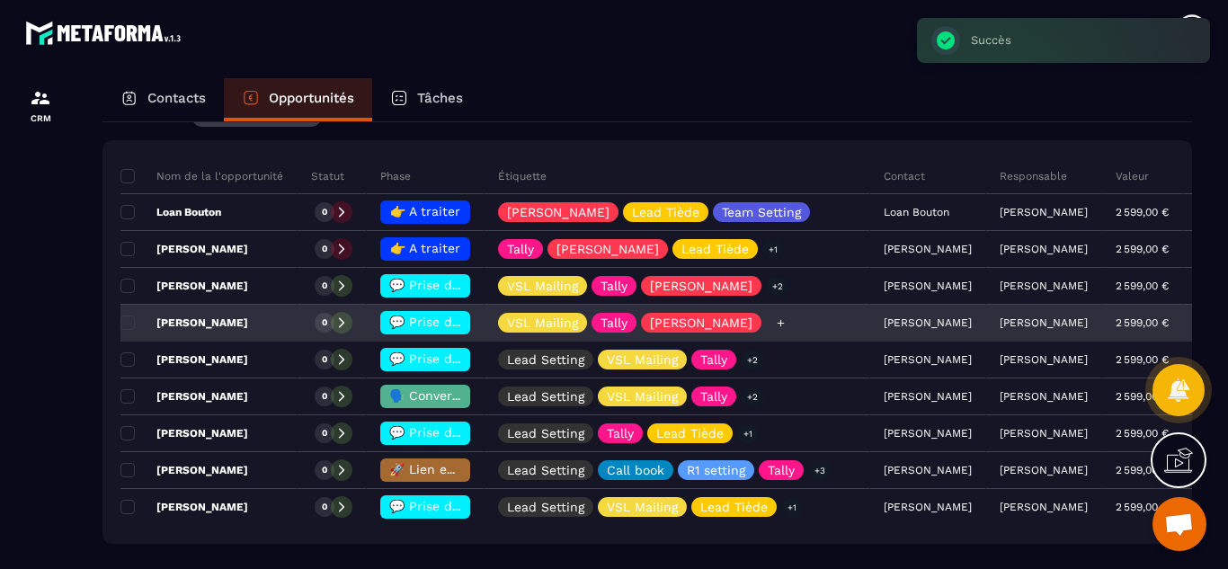
click at [775, 322] on icon at bounding box center [781, 323] width 12 height 12
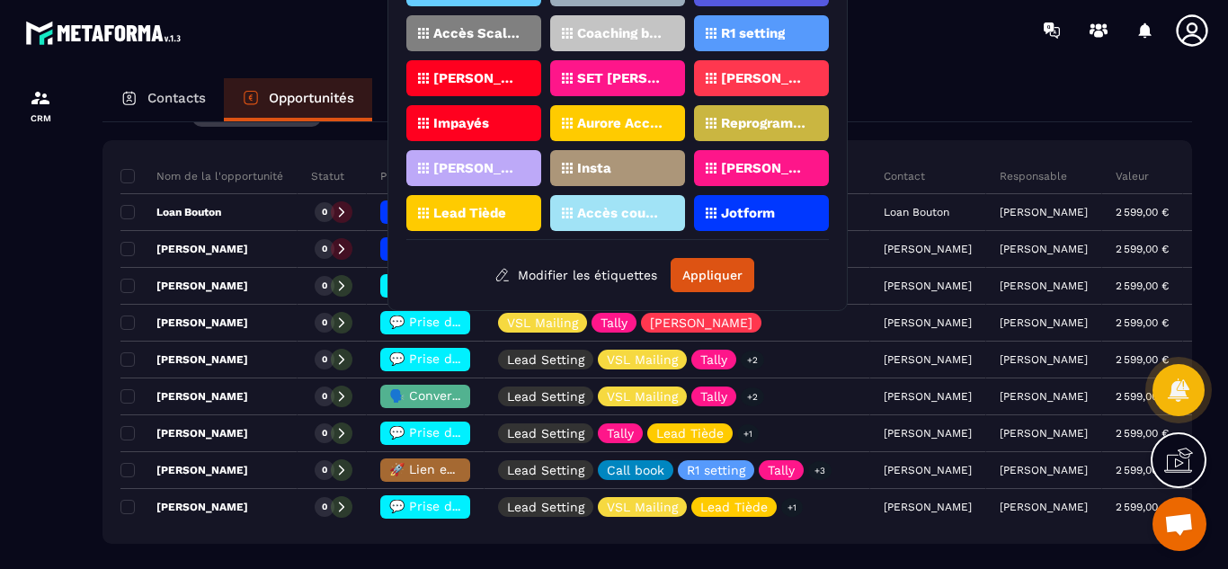
scroll to position [178, 0]
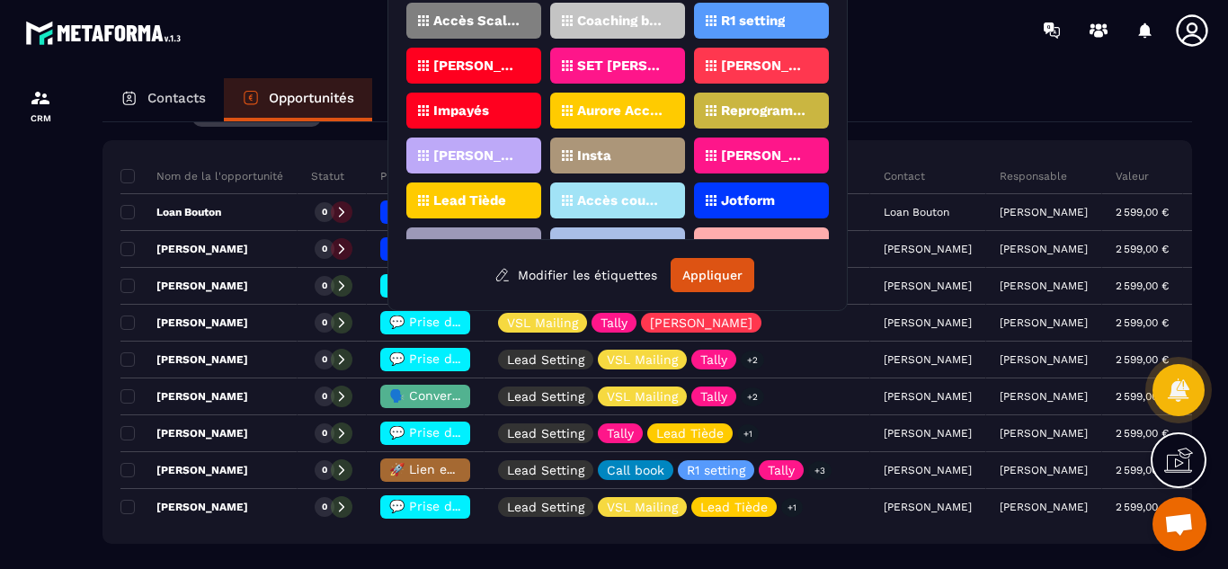
click at [457, 197] on p "Lead Tiède" at bounding box center [469, 200] width 73 height 13
click at [700, 288] on button "Appliquer" at bounding box center [713, 275] width 84 height 34
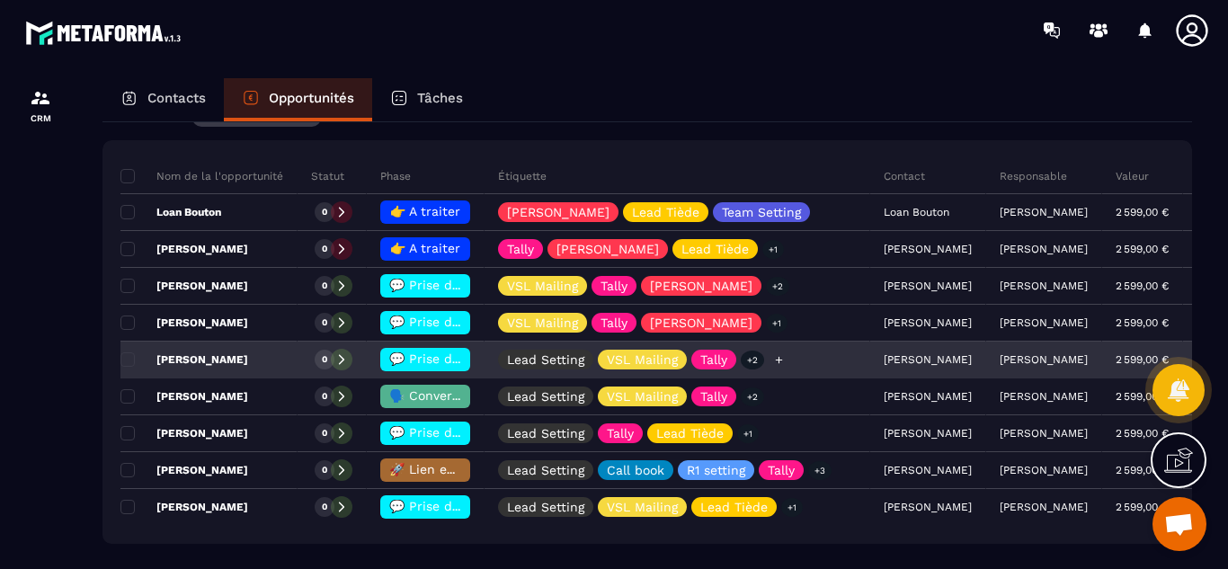
click at [776, 362] on icon at bounding box center [778, 359] width 7 height 7
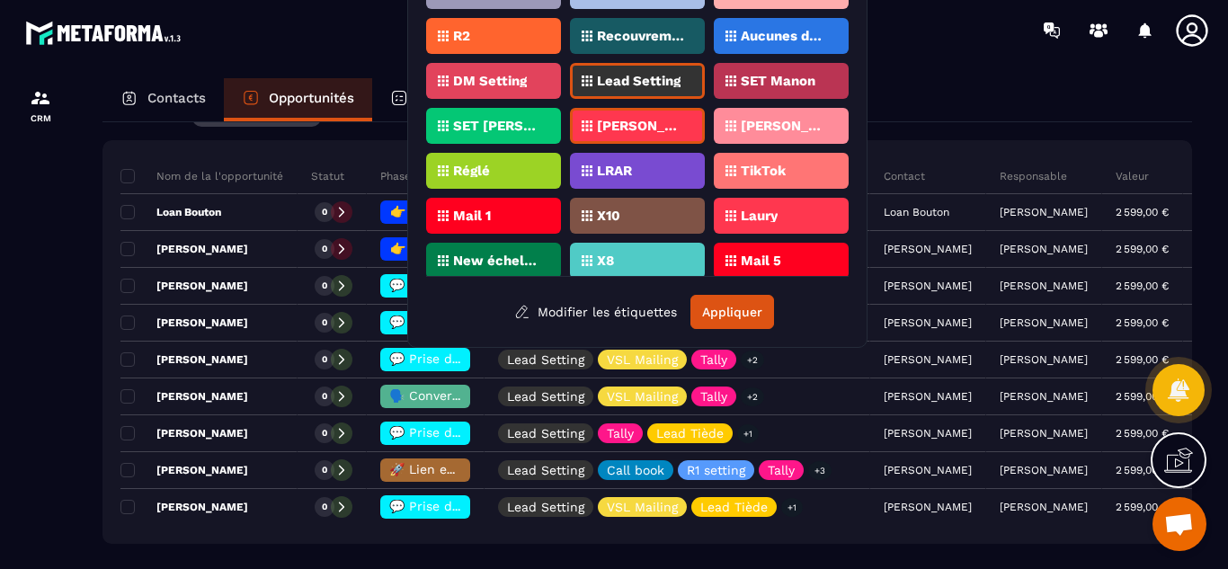
scroll to position [449, 0]
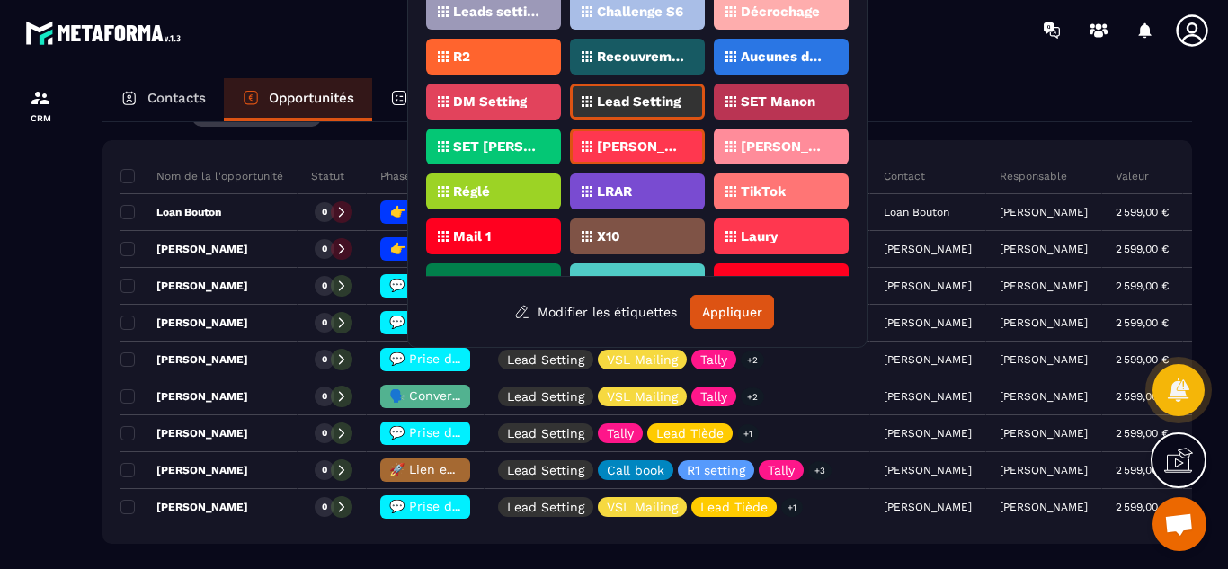
click at [665, 103] on p "Lead Setting" at bounding box center [639, 101] width 84 height 13
click at [724, 306] on button "Appliquer" at bounding box center [733, 312] width 84 height 34
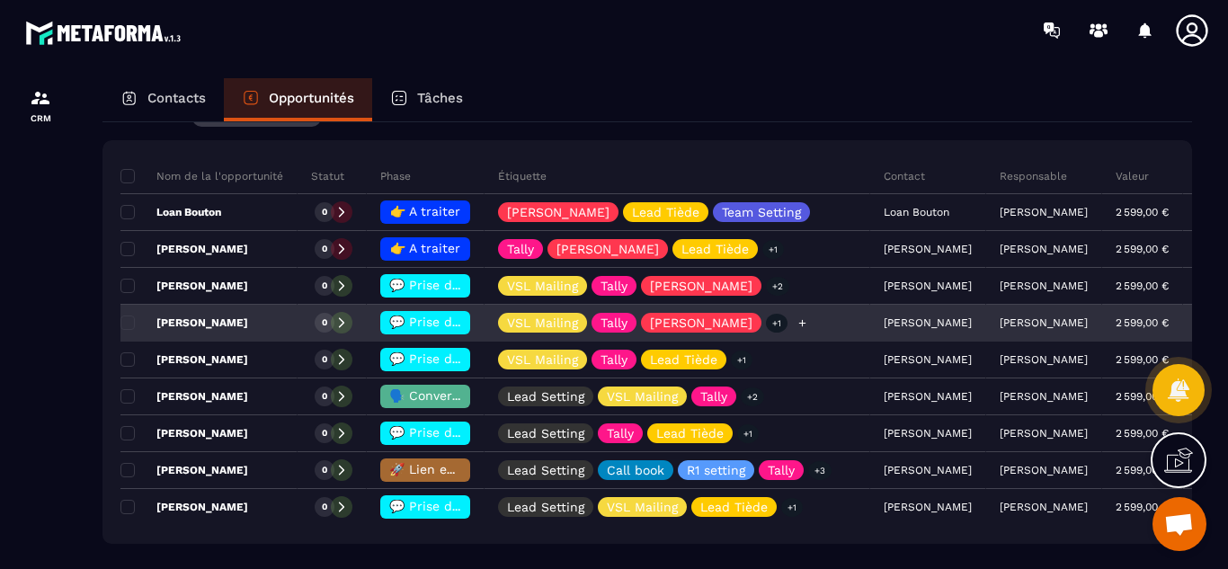
click at [797, 322] on icon at bounding box center [803, 323] width 12 height 12
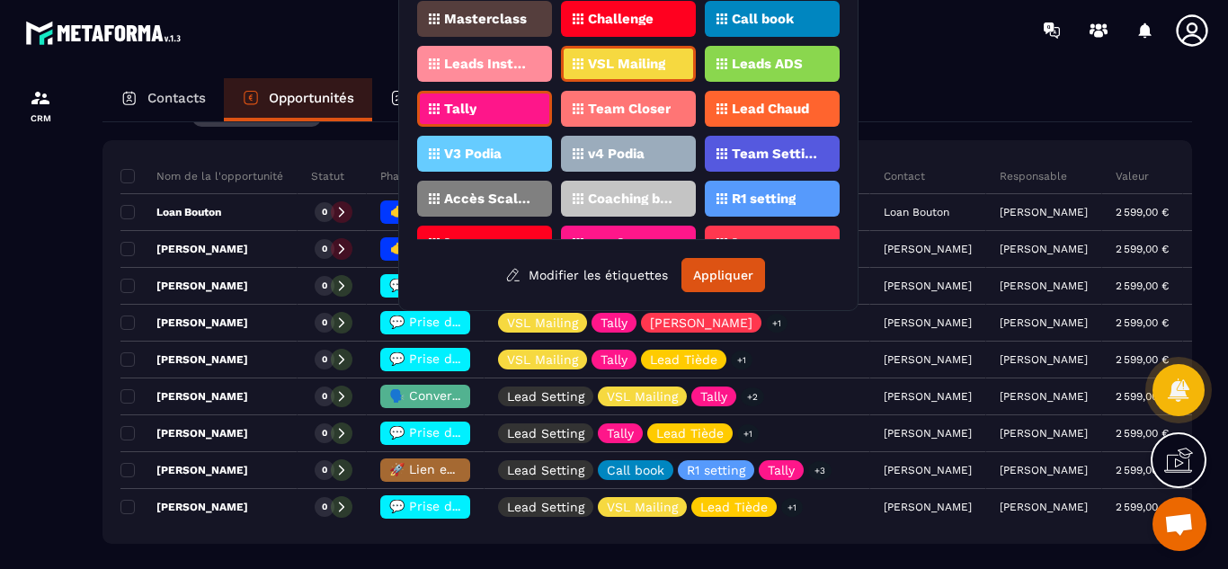
click at [783, 158] on p "Team Setting" at bounding box center [775, 153] width 87 height 13
click at [718, 269] on button "Appliquer" at bounding box center [724, 275] width 84 height 34
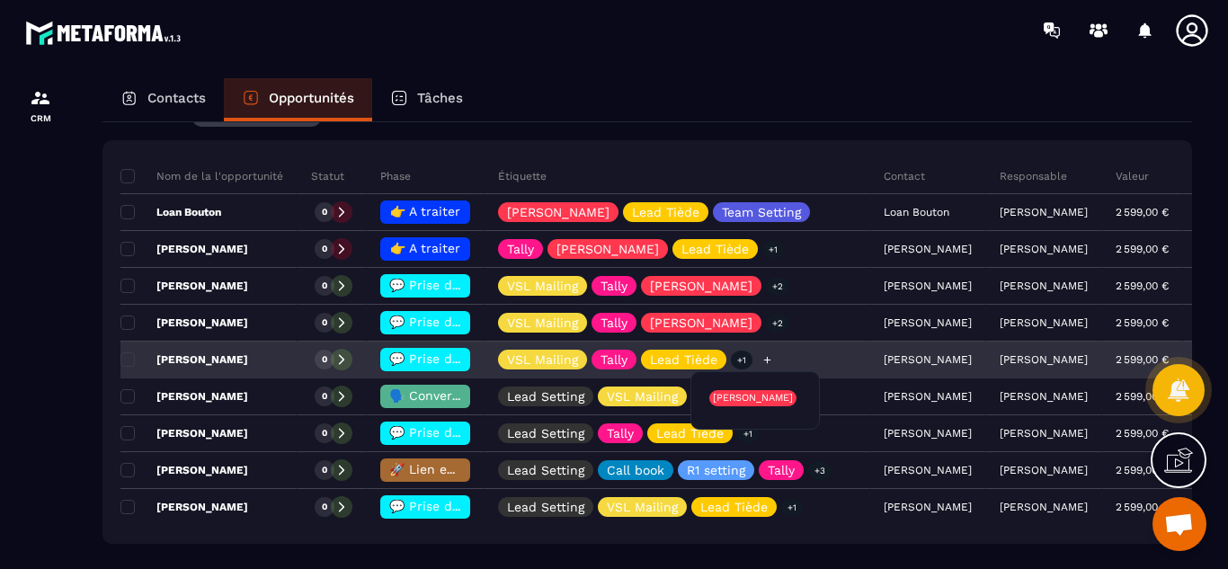
click at [741, 359] on p "+1" at bounding box center [742, 360] width 22 height 19
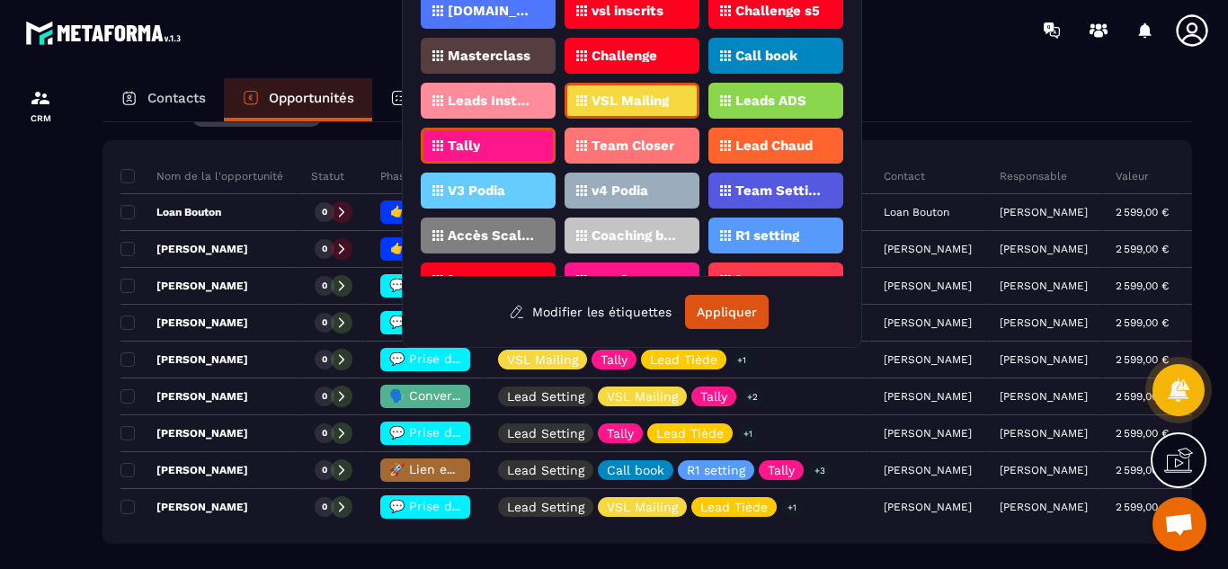
click at [786, 187] on p "Team Setting" at bounding box center [779, 190] width 87 height 13
click at [733, 310] on button "Appliquer" at bounding box center [727, 312] width 84 height 34
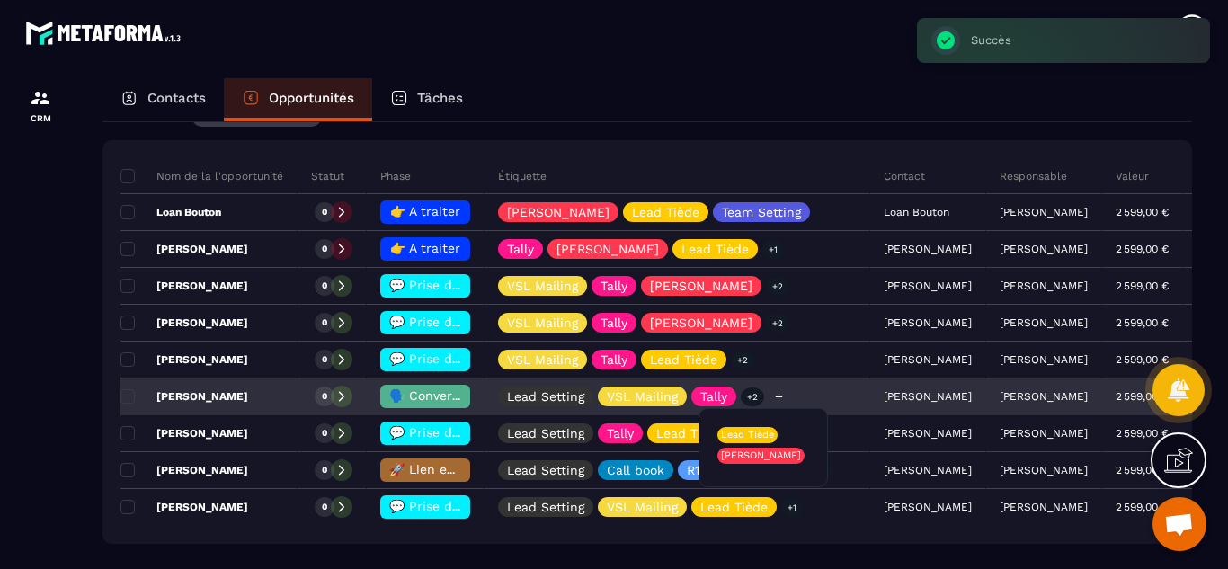
click at [750, 397] on p "+2" at bounding box center [752, 397] width 23 height 19
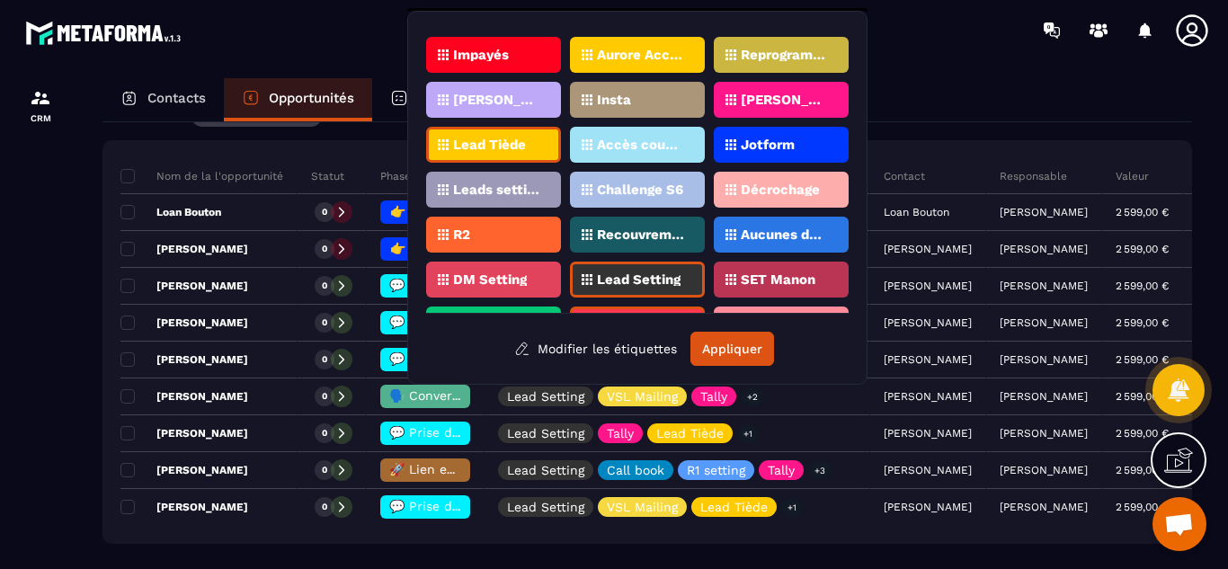
scroll to position [341, 0]
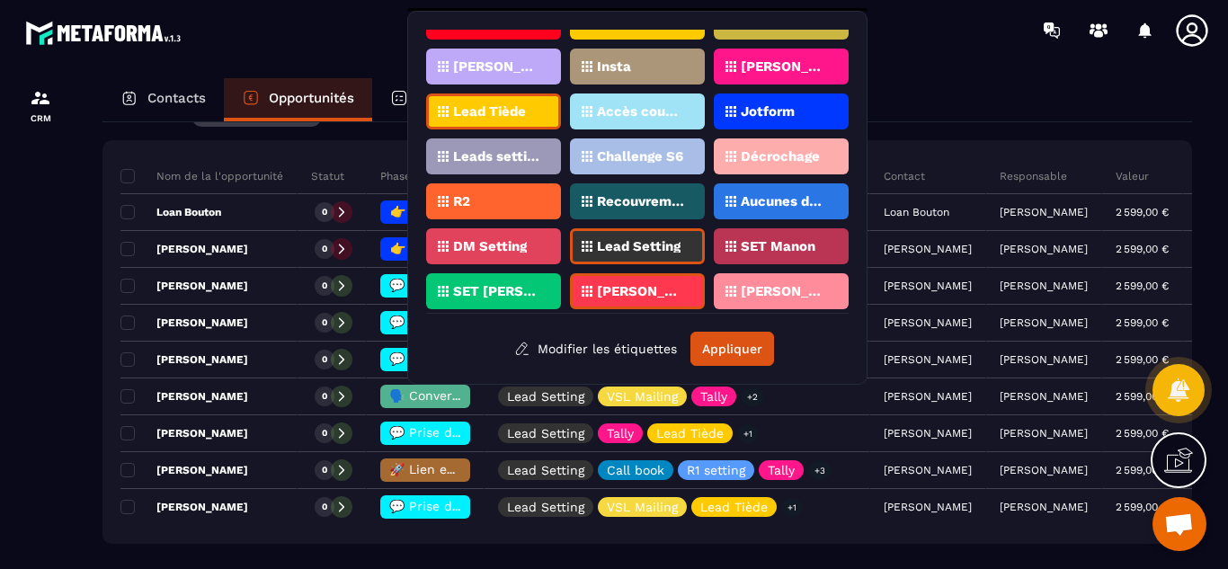
click at [649, 239] on div "Lead Setting" at bounding box center [637, 246] width 135 height 36
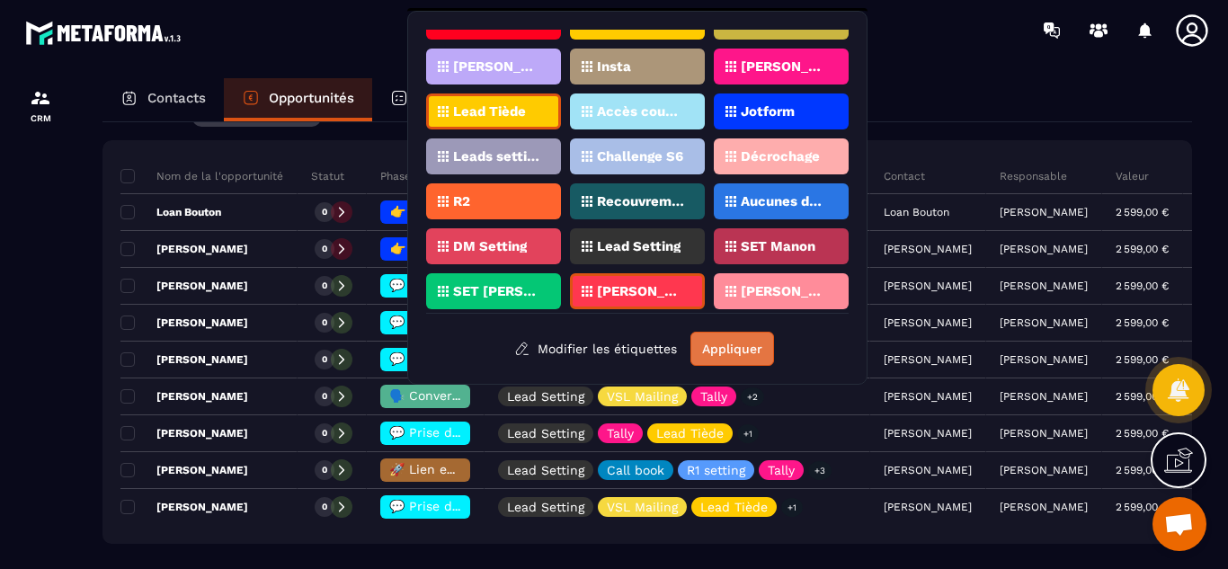
click at [724, 350] on button "Appliquer" at bounding box center [733, 349] width 84 height 34
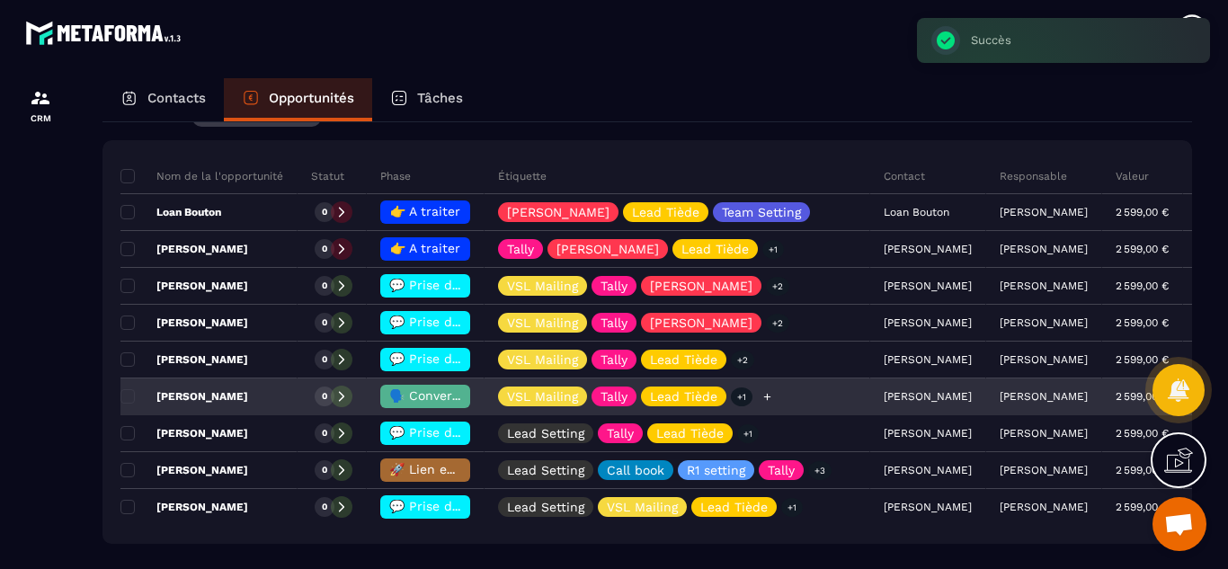
click at [763, 397] on icon at bounding box center [766, 396] width 7 height 7
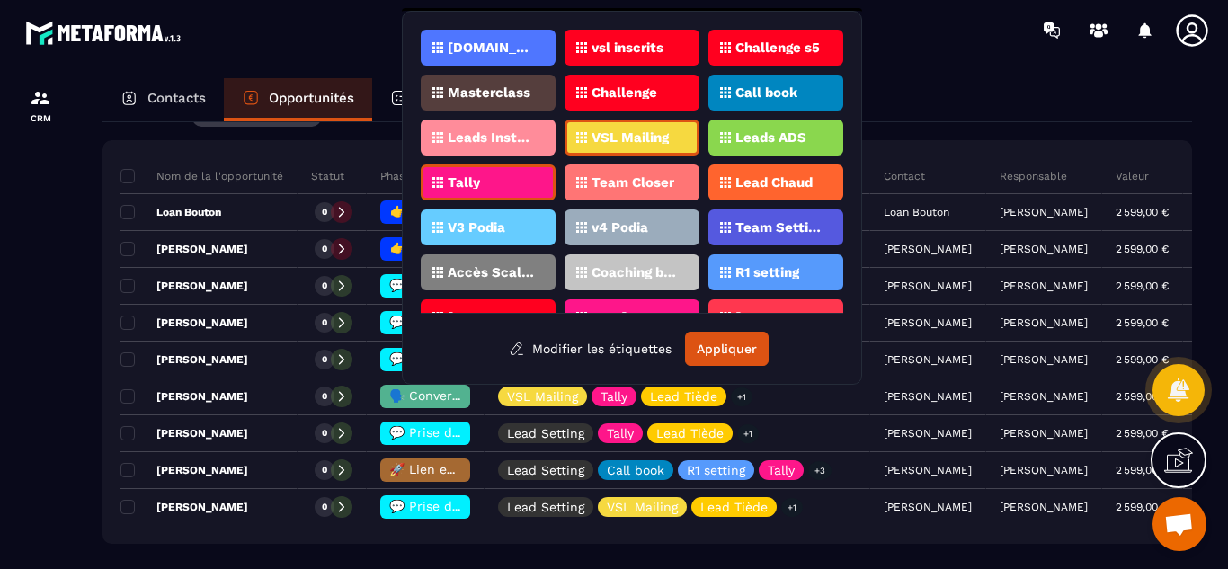
click at [779, 224] on p "Team Setting" at bounding box center [779, 227] width 87 height 13
click at [723, 344] on button "Appliquer" at bounding box center [727, 349] width 84 height 34
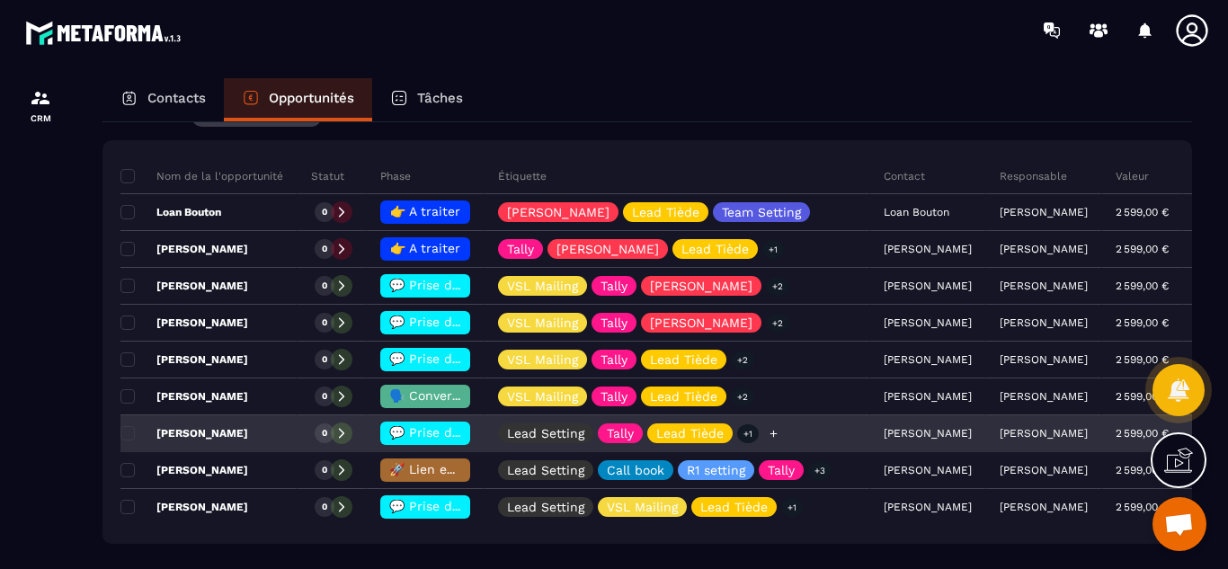
click at [770, 433] on icon at bounding box center [773, 433] width 7 height 7
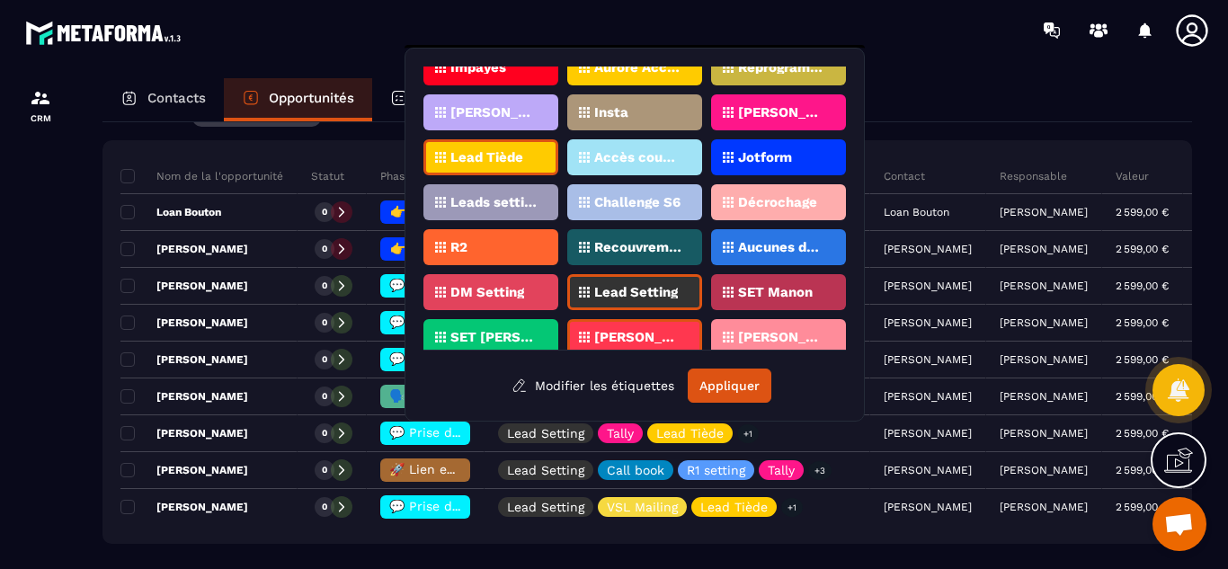
scroll to position [344, 0]
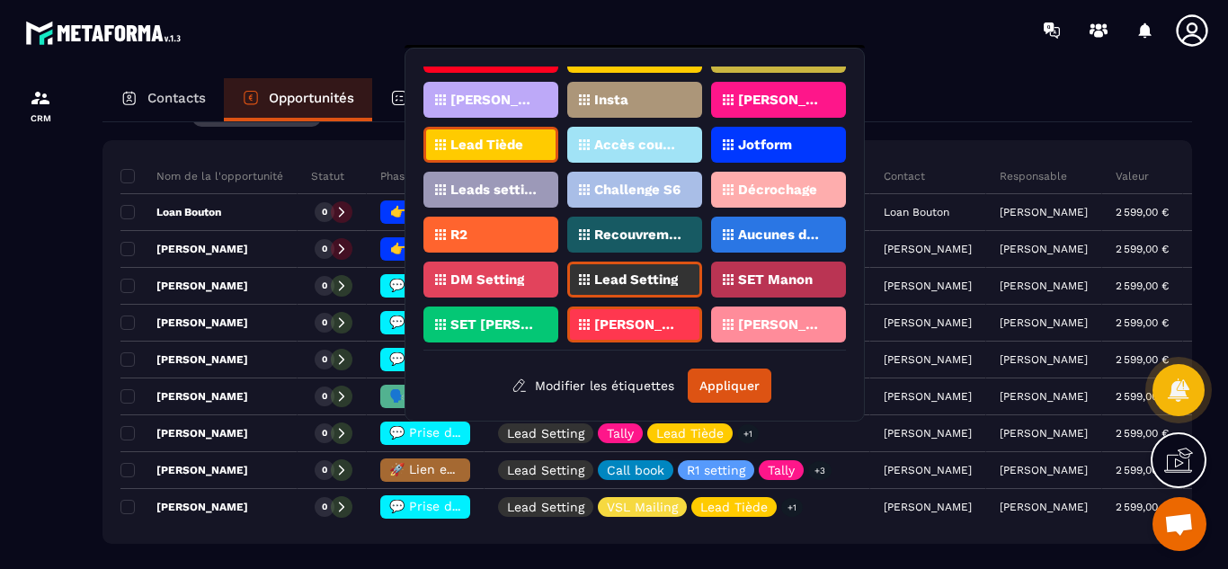
click at [612, 276] on p "Lead Setting" at bounding box center [636, 279] width 84 height 13
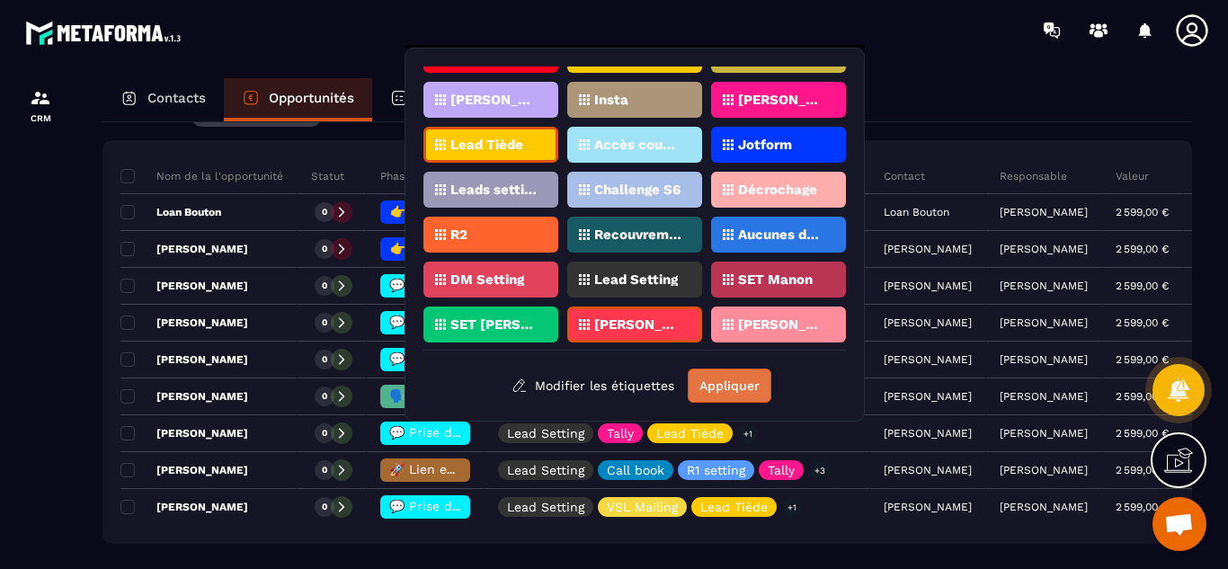
click at [716, 392] on button "Appliquer" at bounding box center [730, 386] width 84 height 34
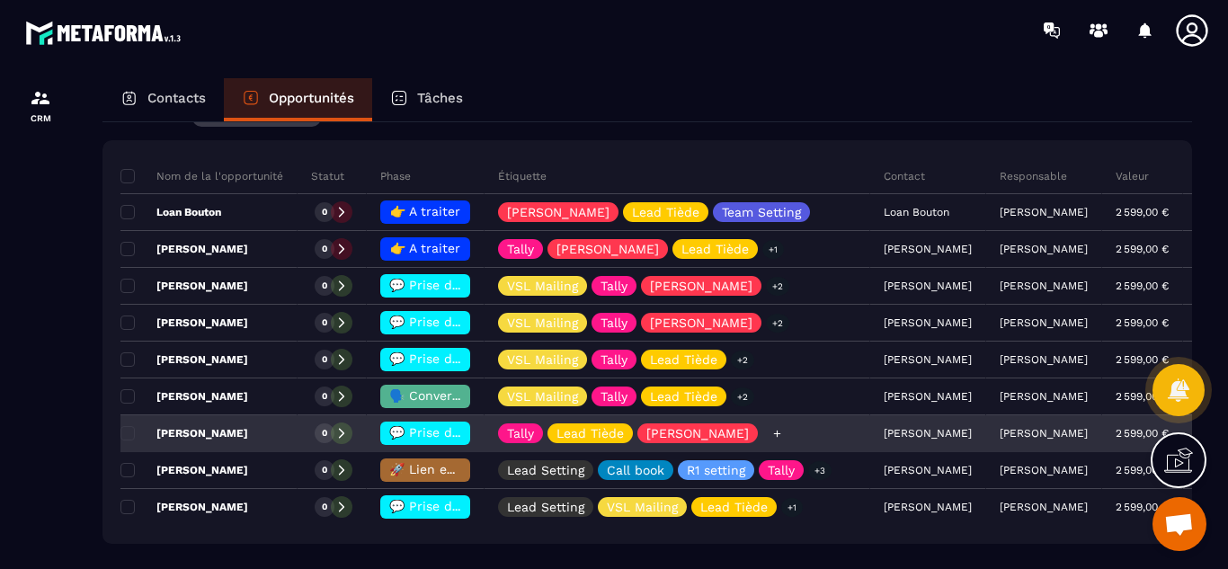
click at [773, 433] on icon at bounding box center [776, 433] width 7 height 7
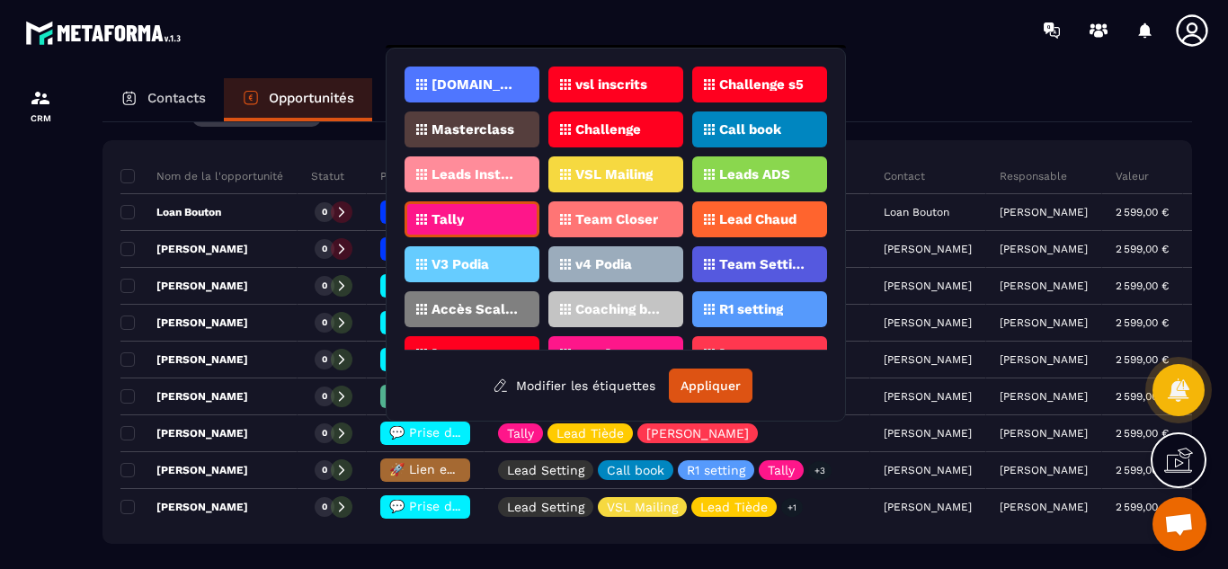
click at [748, 265] on p "Team Setting" at bounding box center [762, 264] width 87 height 13
click at [727, 375] on button "Appliquer" at bounding box center [711, 386] width 84 height 34
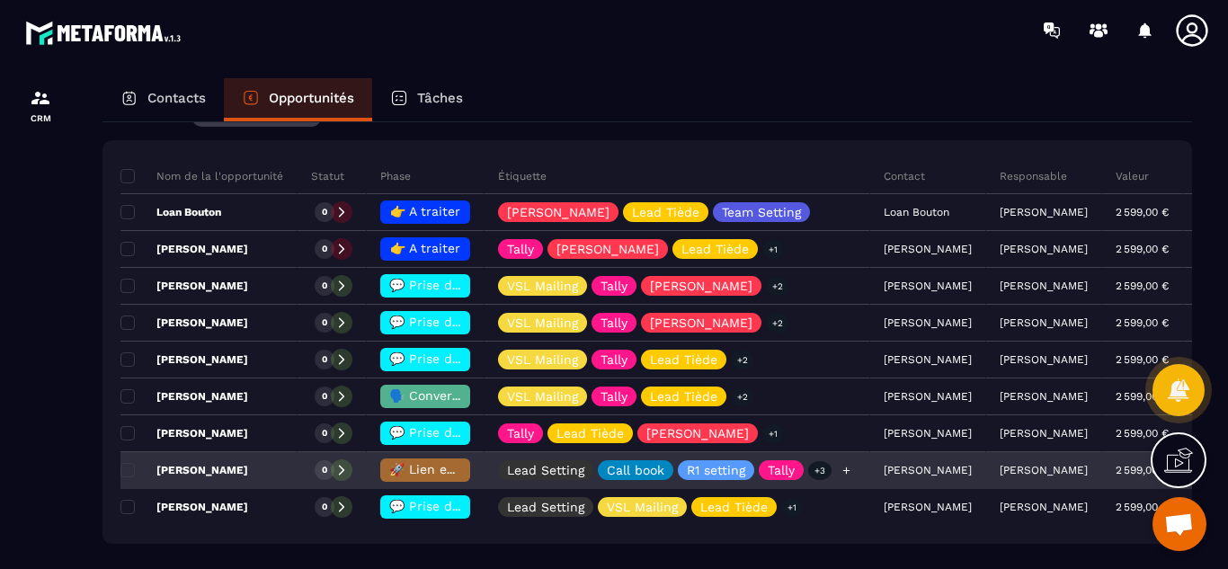
click at [843, 470] on icon at bounding box center [846, 470] width 7 height 7
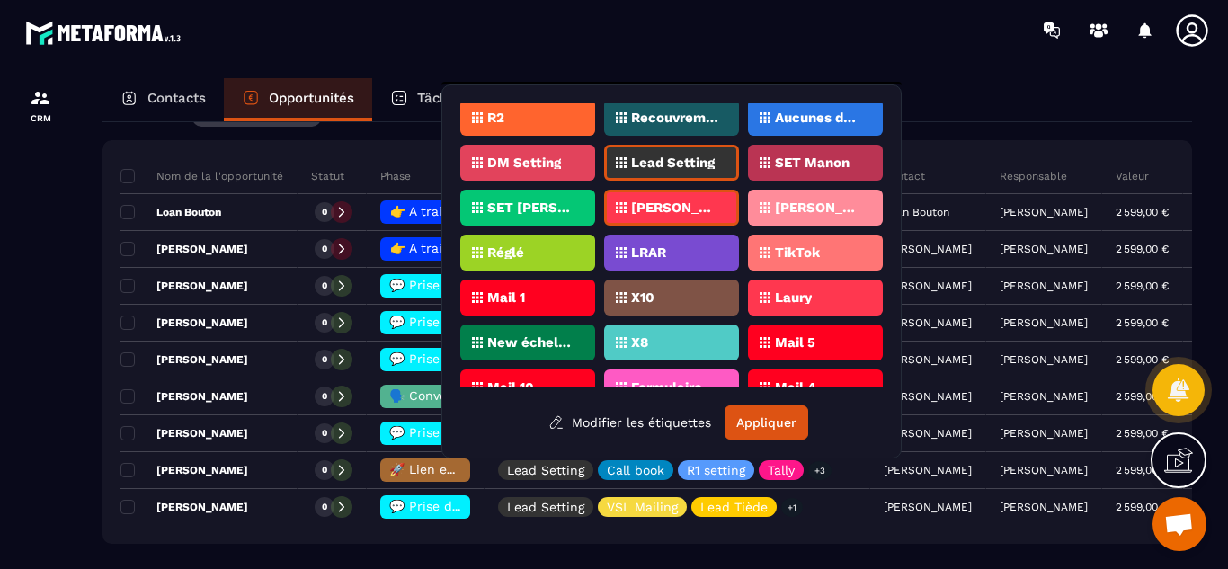
scroll to position [477, 0]
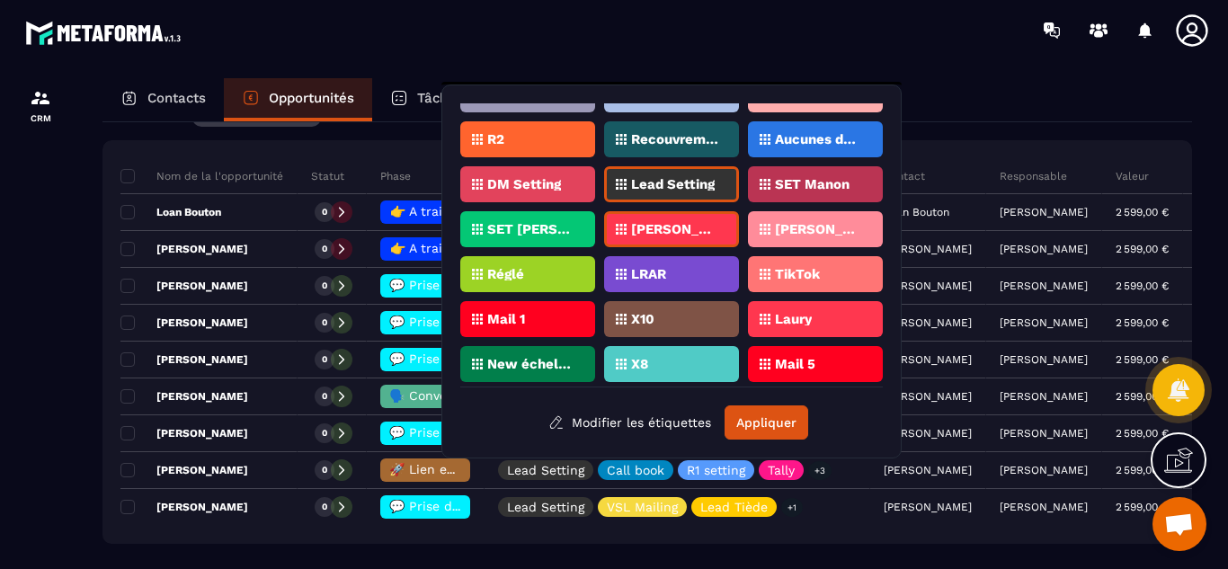
click at [657, 185] on p "Lead Setting" at bounding box center [673, 184] width 84 height 13
click at [773, 415] on button "Appliquer" at bounding box center [767, 423] width 84 height 34
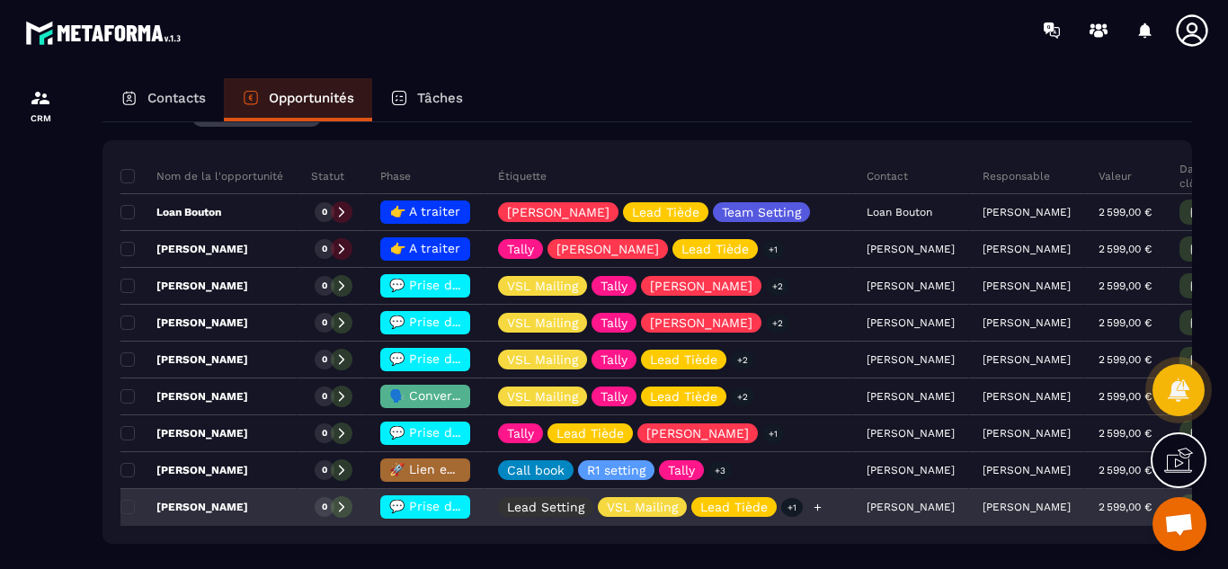
click at [812, 505] on icon at bounding box center [818, 508] width 12 height 12
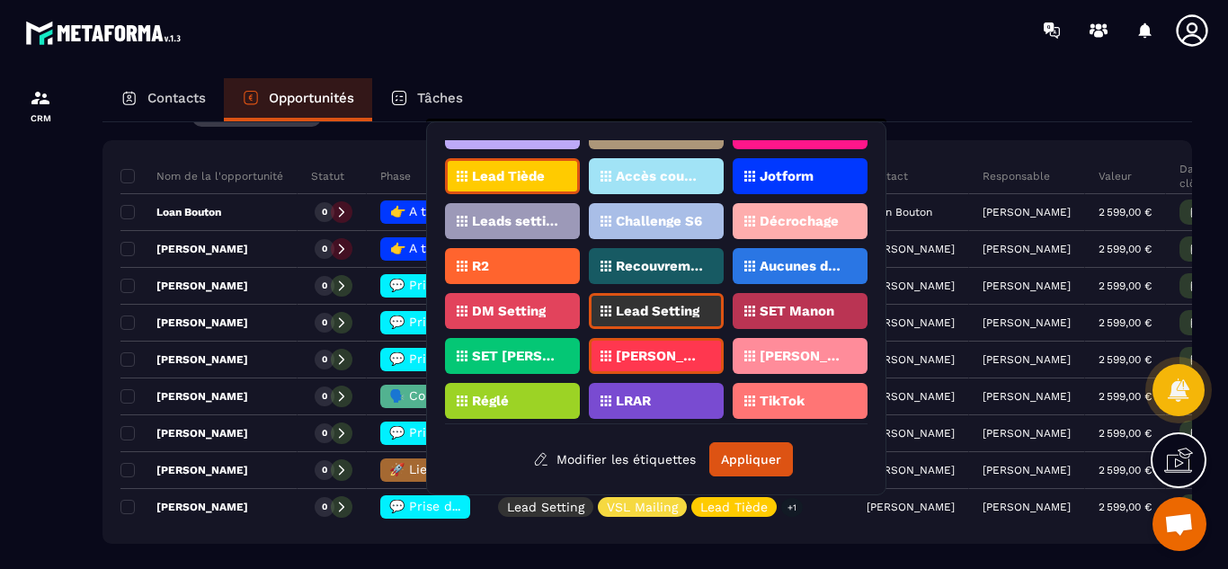
scroll to position [423, 0]
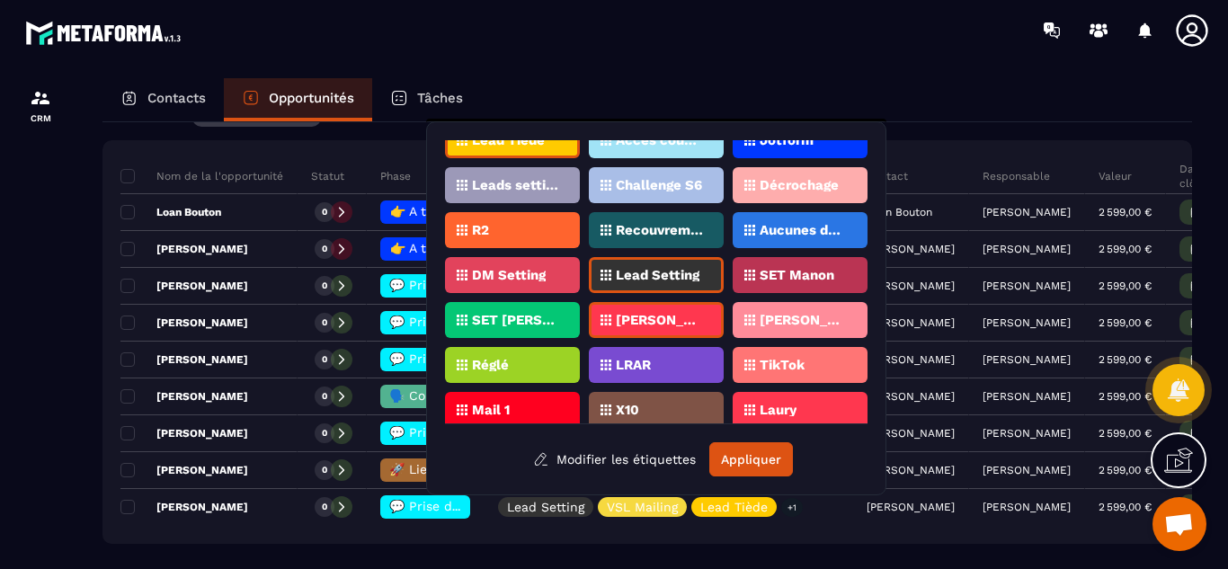
click at [651, 263] on div "Lead Setting" at bounding box center [656, 275] width 135 height 36
click at [751, 451] on button "Appliquer" at bounding box center [751, 459] width 84 height 34
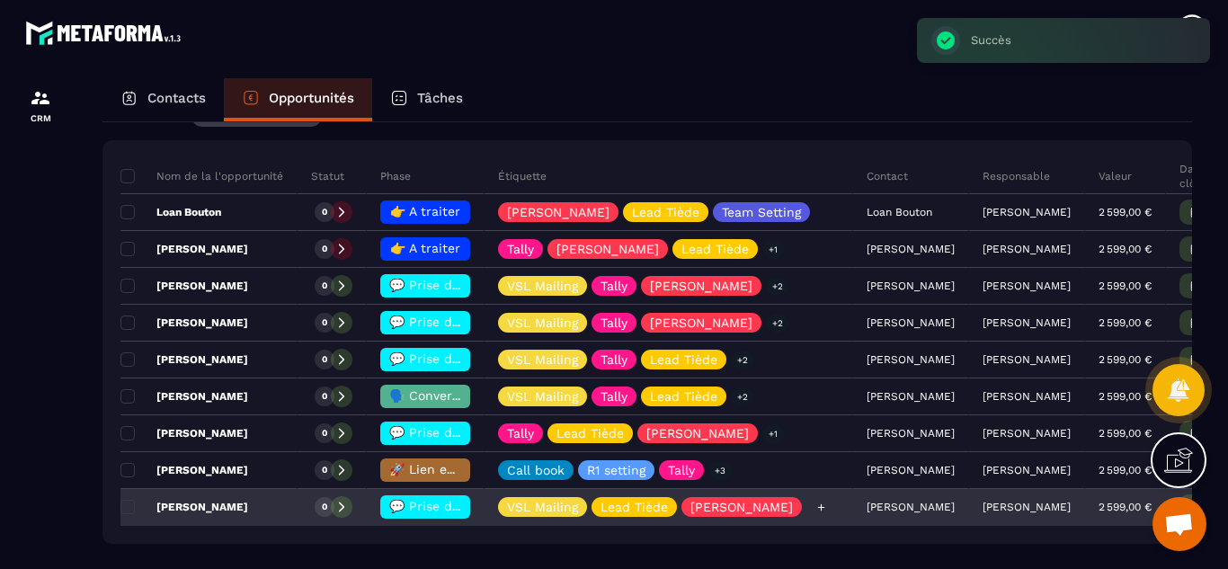
click at [816, 505] on icon at bounding box center [822, 508] width 12 height 12
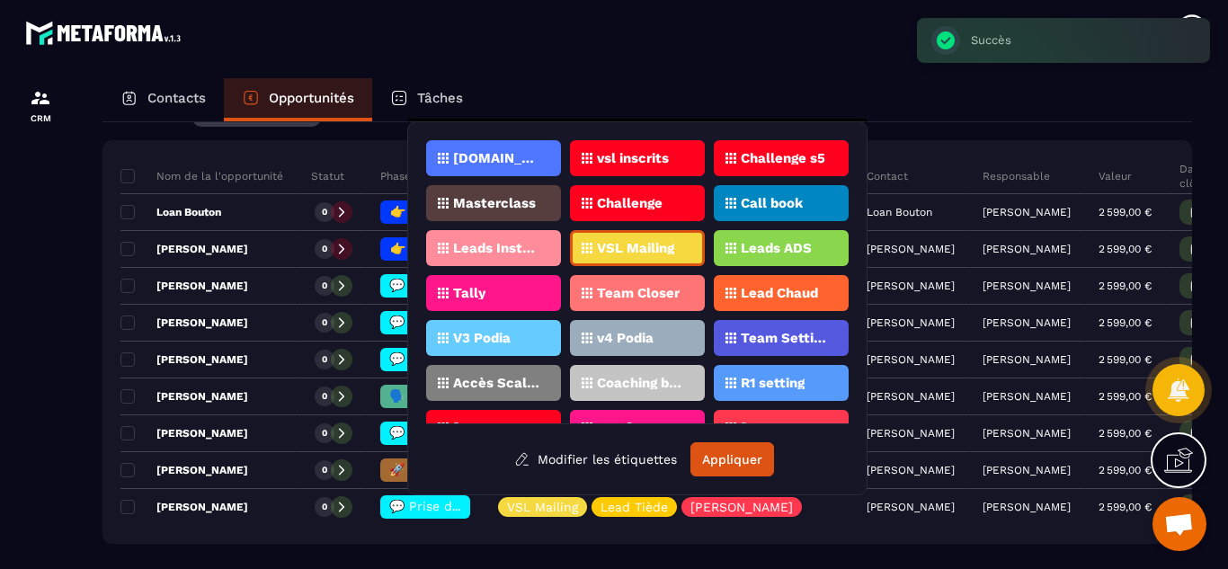
click at [782, 337] on p "Team Setting" at bounding box center [784, 338] width 87 height 13
click at [740, 442] on div "[DOMAIN_NAME] vsl inscrits Challenge s5 Masterclass Challenge Call book Leads I…" at bounding box center [637, 308] width 423 height 336
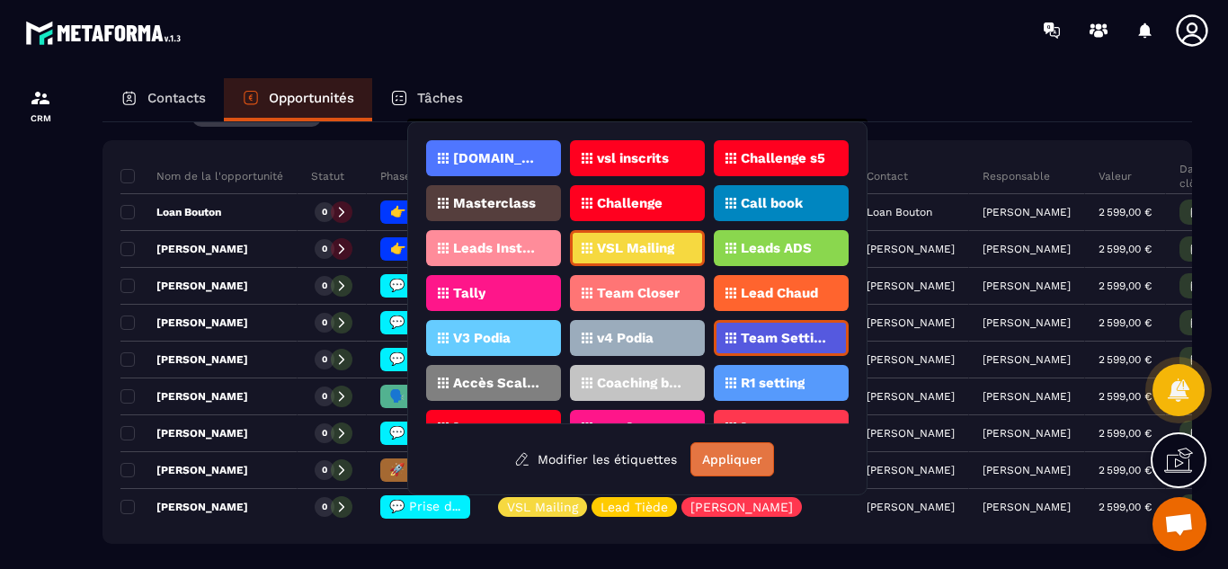
click at [736, 450] on button "Appliquer" at bounding box center [733, 459] width 84 height 34
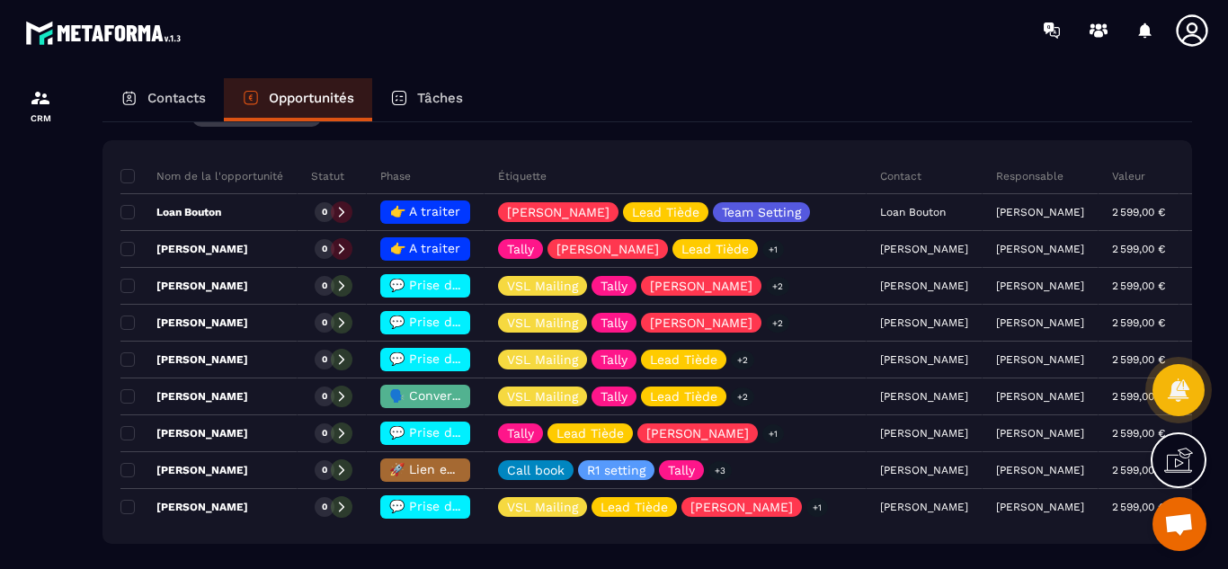
click at [435, 100] on p "Tâches" at bounding box center [440, 98] width 46 height 16
